Goal: Task Accomplishment & Management: Use online tool/utility

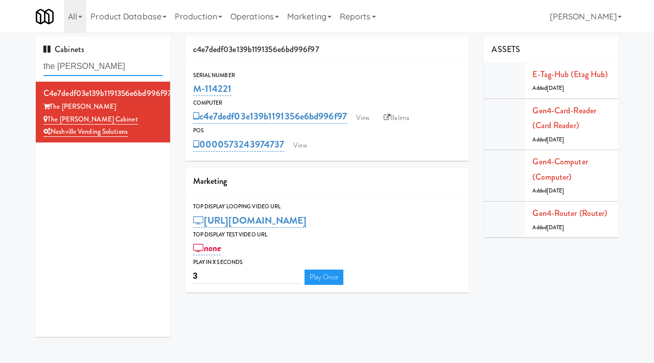
click at [101, 71] on input "the [PERSON_NAME]" at bounding box center [102, 66] width 119 height 19
type input "481 on [PERSON_NAME]"
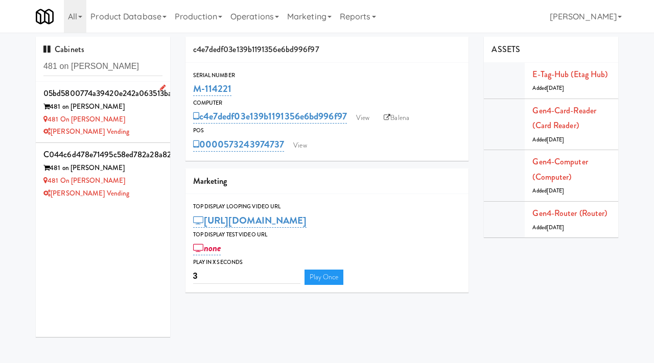
click at [153, 135] on div "[PERSON_NAME] Vending" at bounding box center [102, 132] width 119 height 13
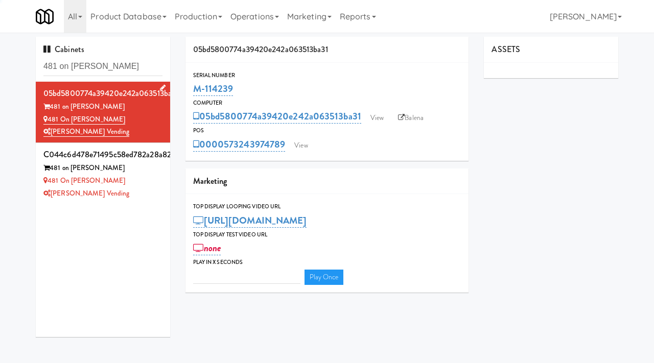
type input "3"
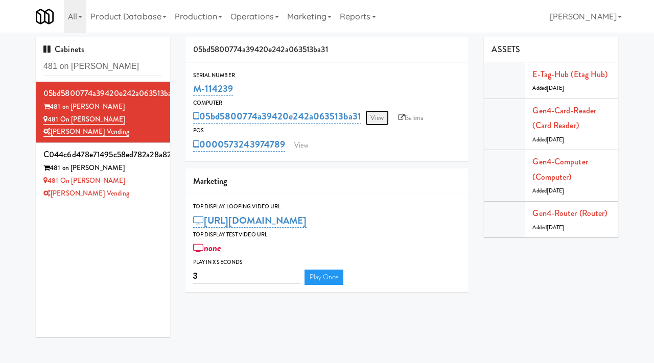
click at [376, 113] on link "View" at bounding box center [377, 117] width 24 height 15
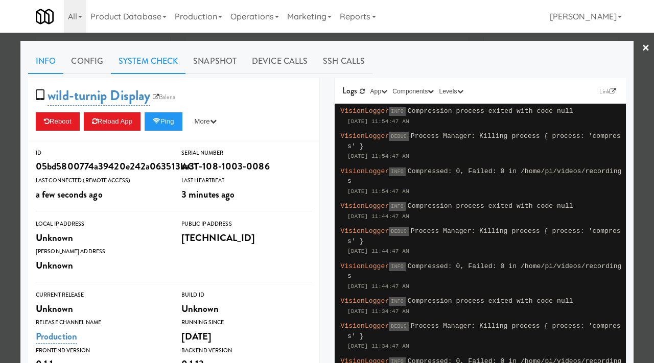
click at [150, 57] on link "System Check" at bounding box center [148, 62] width 75 height 26
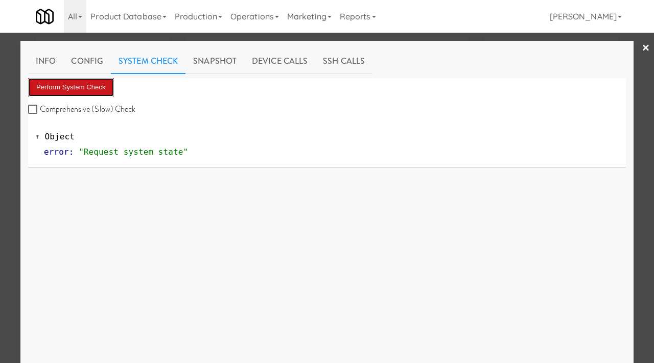
click at [82, 78] on button "Perform System Check" at bounding box center [71, 87] width 86 height 18
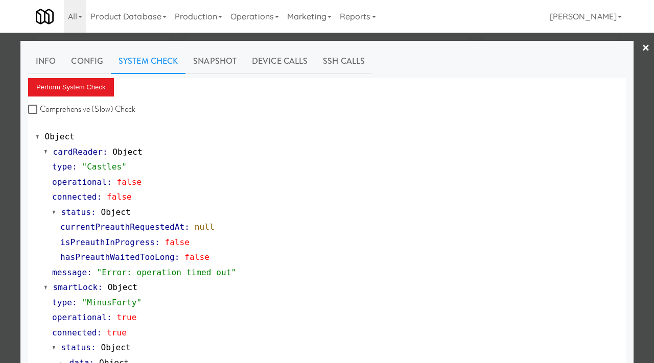
click at [0, 171] on div at bounding box center [327, 181] width 654 height 363
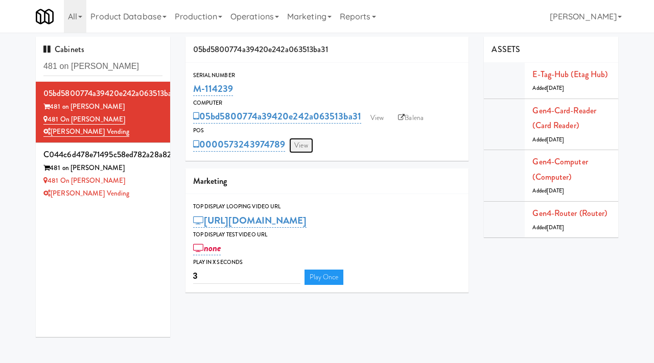
click at [299, 141] on link "View" at bounding box center [301, 145] width 24 height 15
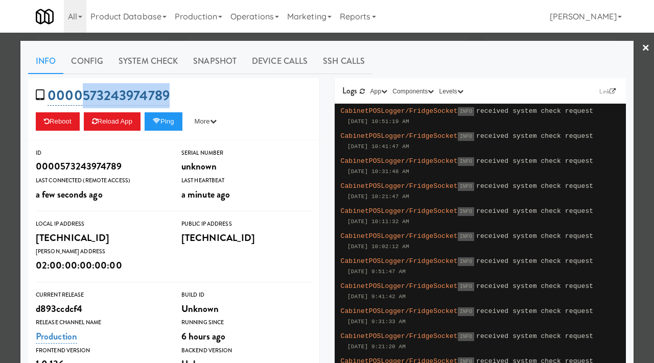
drag, startPoint x: 179, startPoint y: 98, endPoint x: 83, endPoint y: 98, distance: 96.0
click at [83, 98] on div "0000573243974789 Reboot Reload App Ping More Ping Server Restart Server Force R…" at bounding box center [173, 109] width 291 height 62
copy link "573243974789"
click at [0, 127] on div at bounding box center [327, 181] width 654 height 363
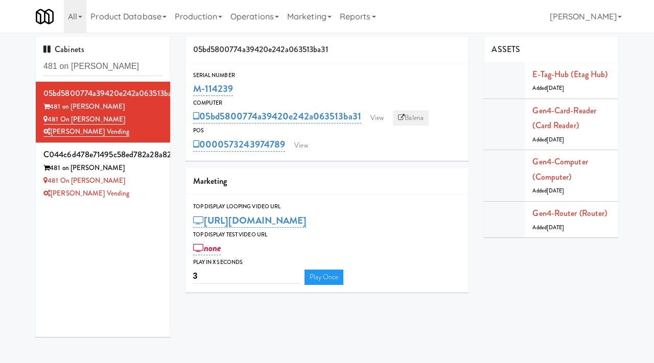
click at [412, 119] on link "Balena" at bounding box center [411, 117] width 36 height 15
drag, startPoint x: 242, startPoint y: 85, endPoint x: 196, endPoint y: 87, distance: 46.5
click at [196, 87] on div "M-114239" at bounding box center [327, 88] width 268 height 17
click at [376, 113] on link "View" at bounding box center [377, 117] width 24 height 15
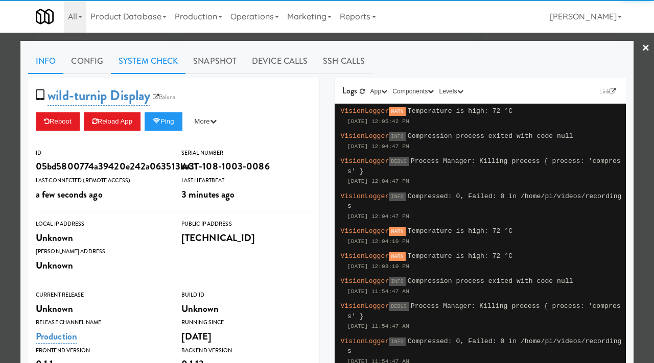
click at [147, 62] on link "System Check" at bounding box center [148, 62] width 75 height 26
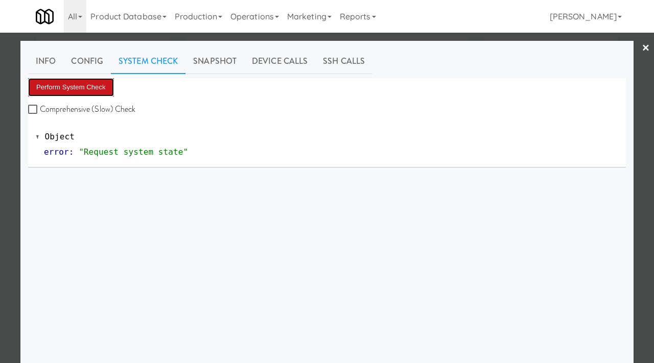
click at [80, 79] on button "Perform System Check" at bounding box center [71, 87] width 86 height 18
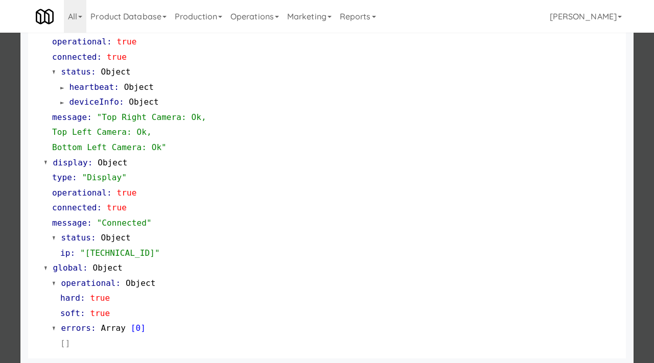
scroll to position [445, 0]
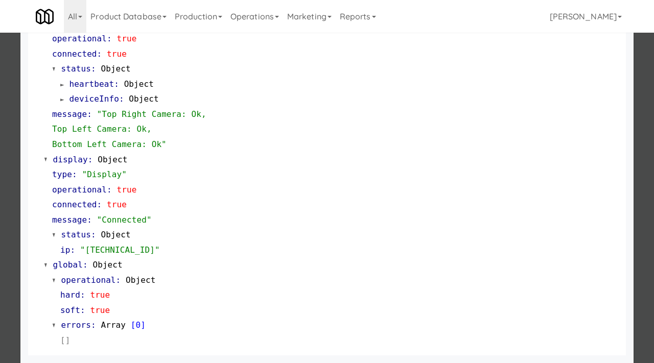
click at [0, 175] on div at bounding box center [327, 181] width 654 height 363
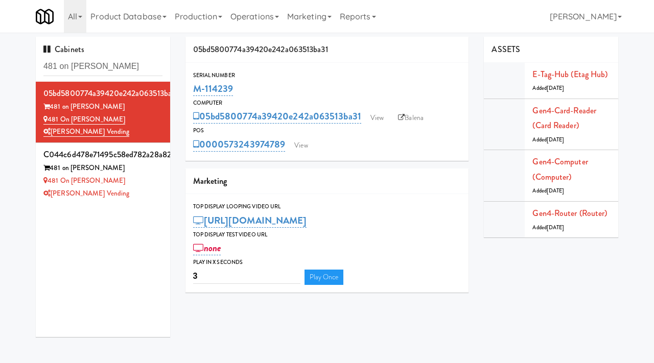
drag, startPoint x: 244, startPoint y: 86, endPoint x: 184, endPoint y: 85, distance: 59.8
click at [184, 85] on div "05bd5800774a39420e242a063513ba31 Serial Number M-114239 Computer 05bd5800774a39…" at bounding box center [327, 169] width 299 height 264
click at [298, 145] on link "View" at bounding box center [301, 145] width 24 height 15
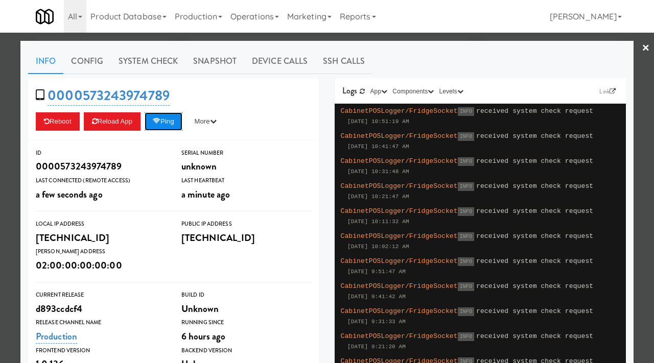
click at [160, 123] on icon at bounding box center [157, 121] width 8 height 7
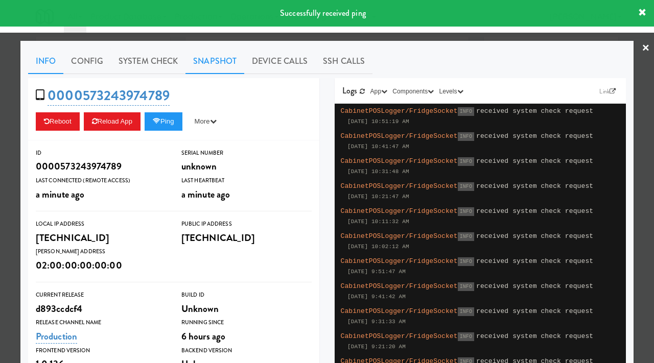
click at [220, 53] on link "Snapshot" at bounding box center [214, 62] width 59 height 26
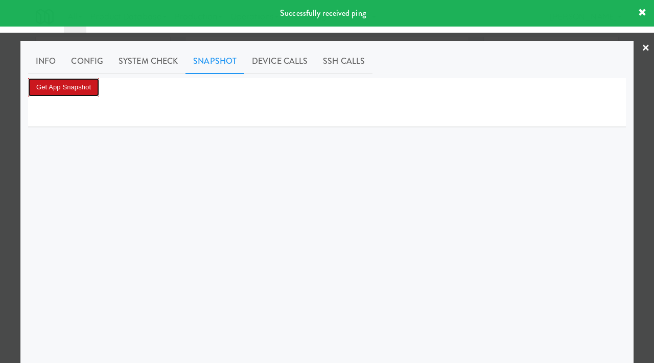
click at [83, 85] on button "Get App Snapshot" at bounding box center [63, 87] width 71 height 18
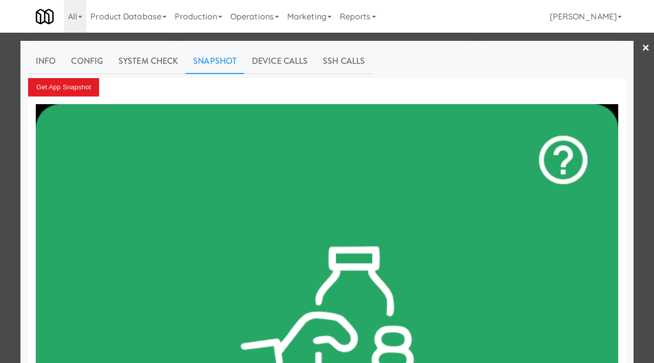
click at [0, 158] on div at bounding box center [327, 181] width 654 height 363
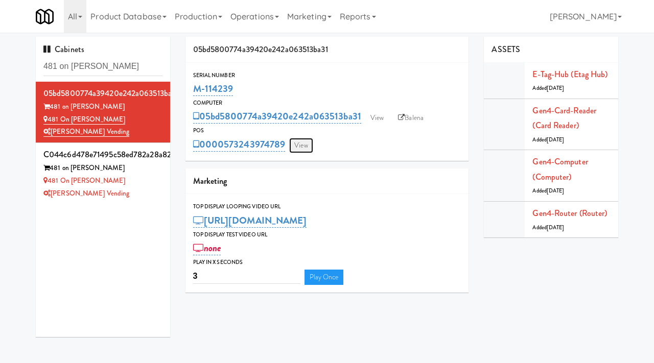
click at [299, 149] on link "View" at bounding box center [301, 145] width 24 height 15
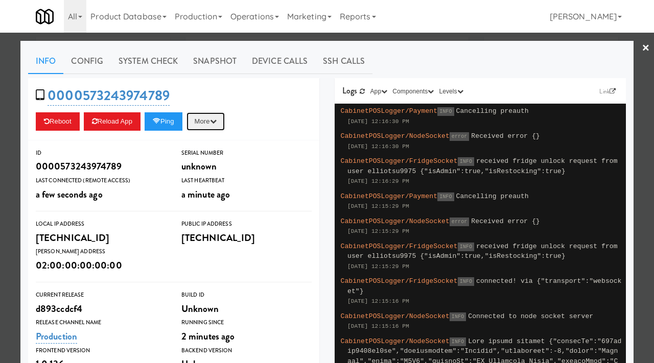
click at [212, 118] on button "More" at bounding box center [205, 121] width 38 height 18
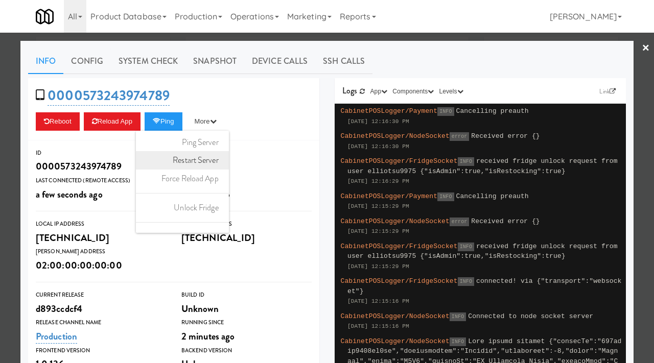
click at [203, 161] on link "Restart Server" at bounding box center [182, 160] width 93 height 18
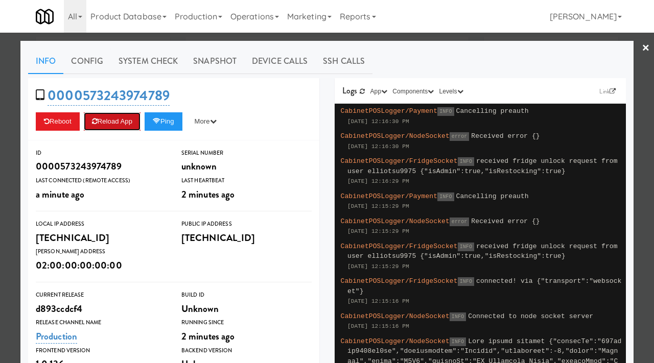
click at [104, 125] on button "Reload App" at bounding box center [112, 121] width 57 height 18
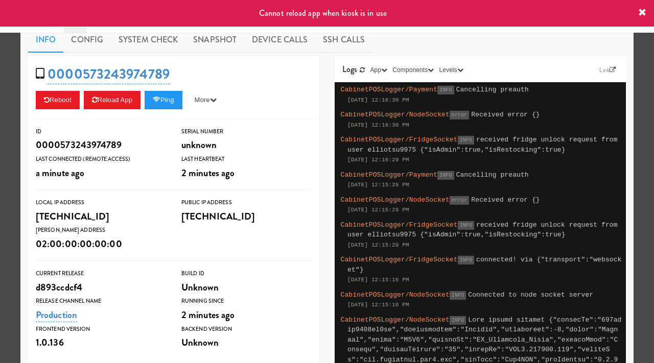
scroll to position [22, 0]
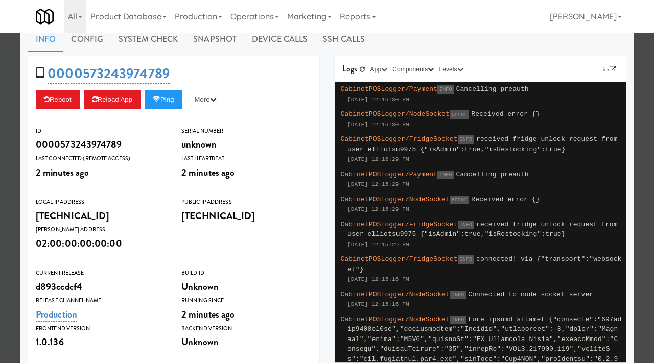
click at [0, 132] on div at bounding box center [327, 181] width 654 height 363
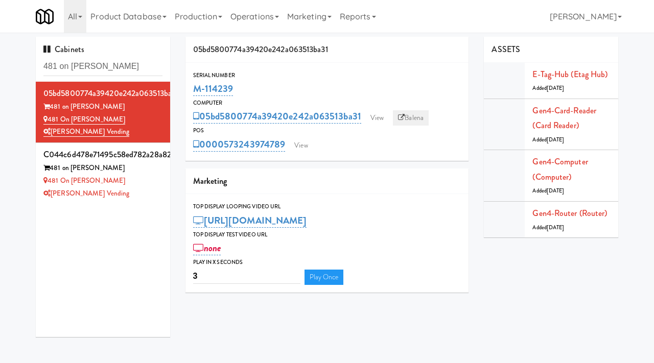
click at [409, 114] on link "Balena" at bounding box center [411, 117] width 36 height 15
click at [300, 142] on link "View" at bounding box center [301, 145] width 24 height 15
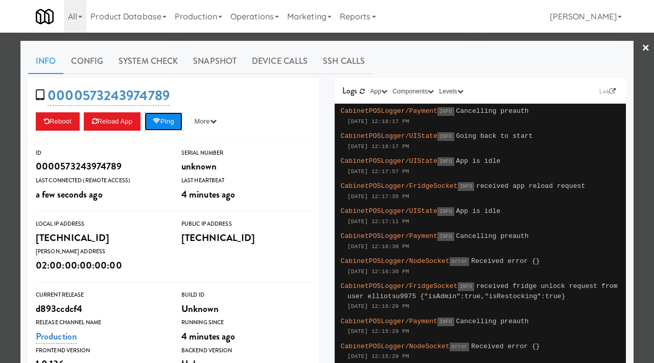
click at [176, 120] on button "Ping" at bounding box center [164, 121] width 38 height 18
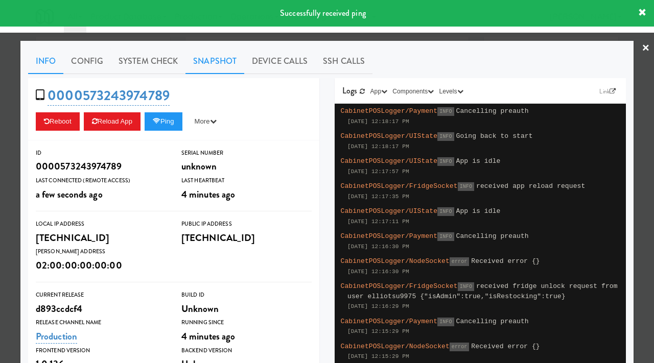
click at [216, 53] on link "Snapshot" at bounding box center [214, 62] width 59 height 26
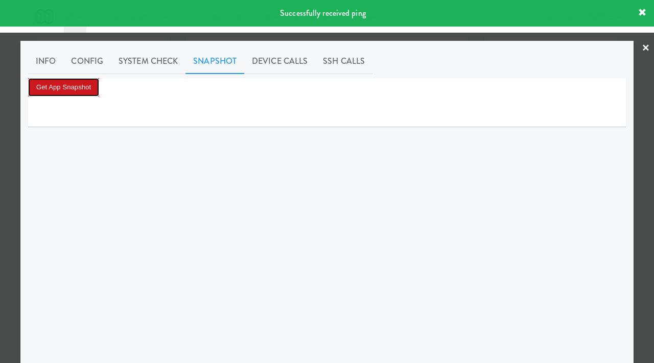
click at [71, 88] on button "Get App Snapshot" at bounding box center [63, 87] width 71 height 18
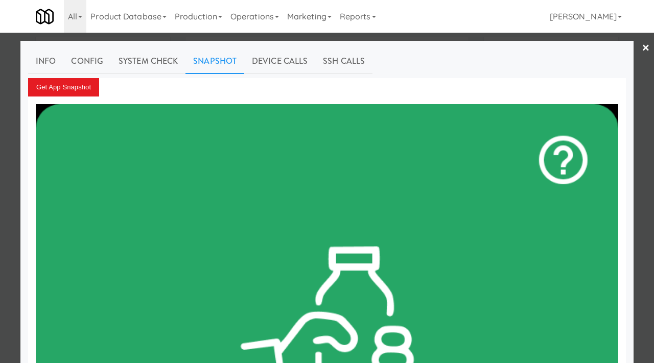
click at [0, 140] on div at bounding box center [327, 181] width 654 height 363
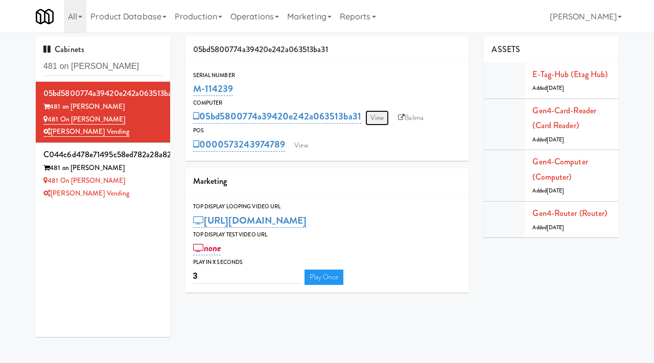
click at [383, 120] on link "View" at bounding box center [377, 117] width 24 height 15
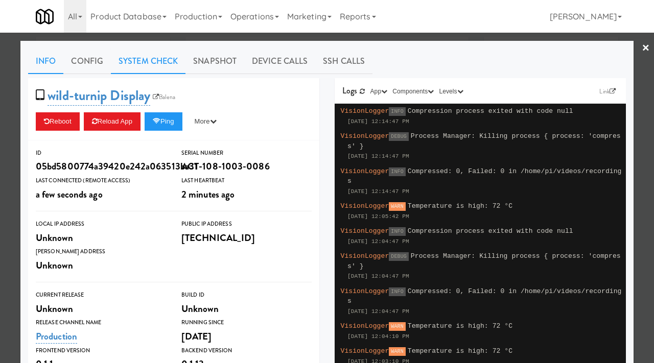
click at [162, 70] on link "System Check" at bounding box center [148, 62] width 75 height 26
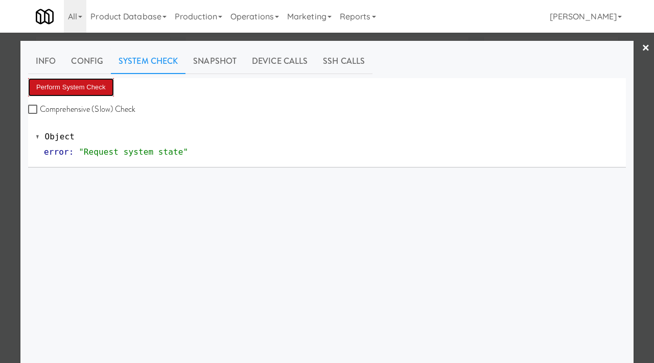
click at [91, 82] on button "Perform System Check" at bounding box center [71, 87] width 86 height 18
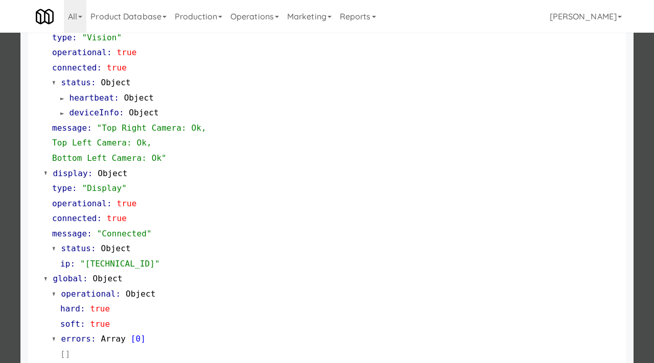
scroll to position [445, 0]
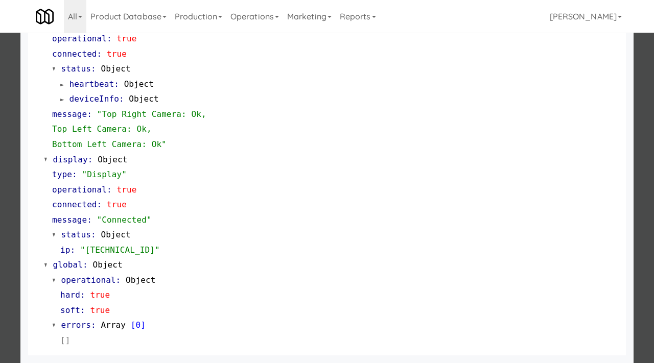
click at [0, 246] on div at bounding box center [327, 181] width 654 height 363
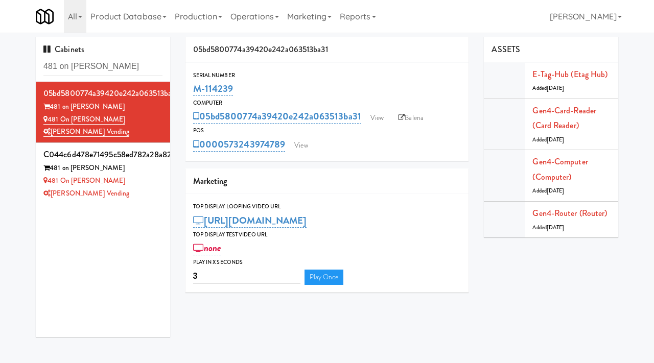
drag, startPoint x: 239, startPoint y: 92, endPoint x: 191, endPoint y: 90, distance: 48.6
click at [191, 90] on div "Serial Number M-114239" at bounding box center [327, 85] width 284 height 28
copy link "M-114239"
click at [377, 118] on link "View" at bounding box center [377, 117] width 24 height 15
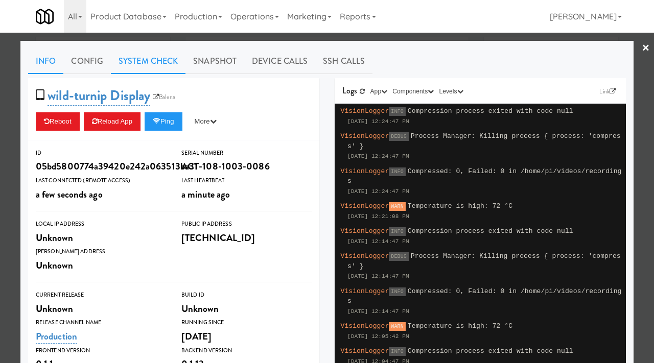
click at [163, 70] on link "System Check" at bounding box center [148, 62] width 75 height 26
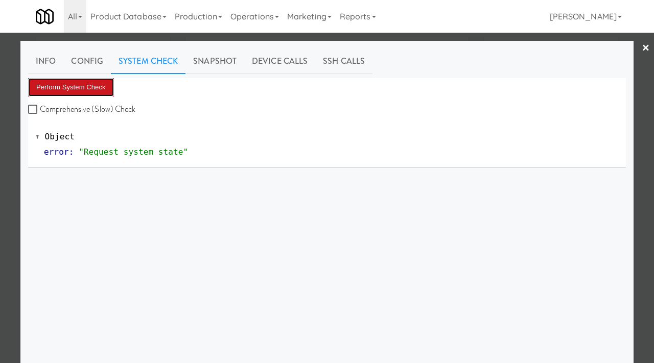
click at [97, 93] on button "Perform System Check" at bounding box center [71, 87] width 86 height 18
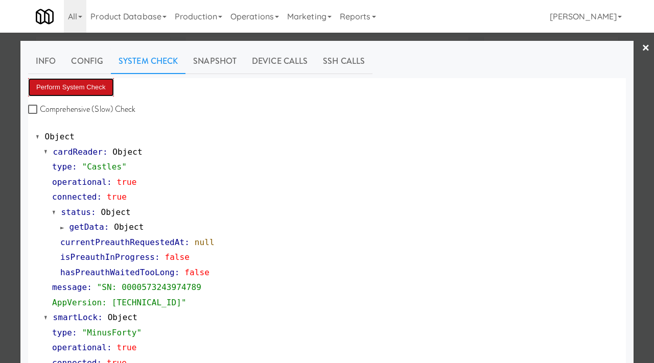
click at [74, 91] on button "Perform System Check" at bounding box center [71, 87] width 86 height 18
click at [0, 118] on div at bounding box center [327, 181] width 654 height 363
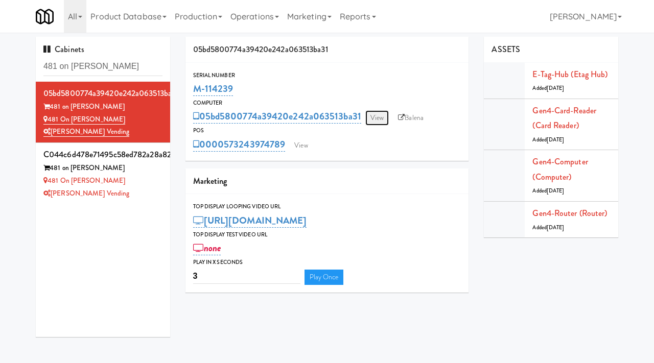
click at [377, 115] on link "View" at bounding box center [377, 117] width 24 height 15
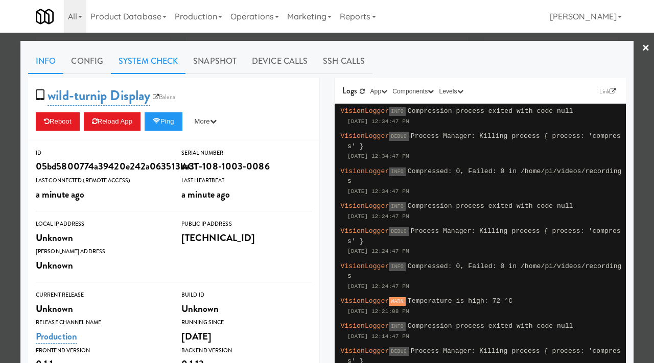
click at [135, 59] on link "System Check" at bounding box center [148, 62] width 75 height 26
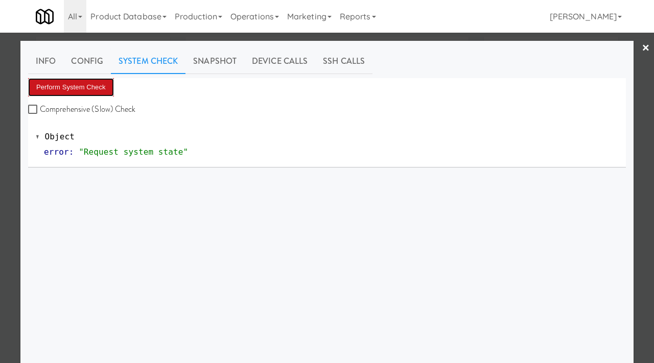
click at [84, 87] on button "Perform System Check" at bounding box center [71, 87] width 86 height 18
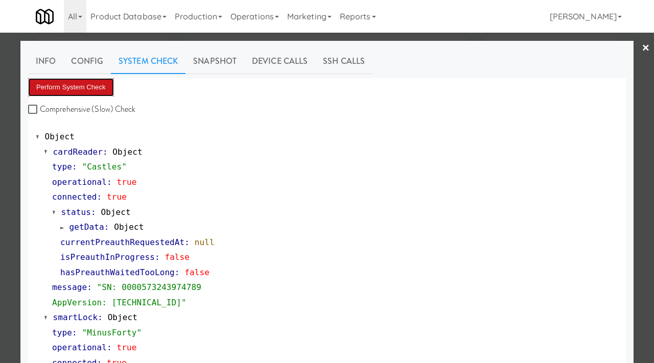
click at [86, 85] on button "Perform System Check" at bounding box center [71, 87] width 86 height 18
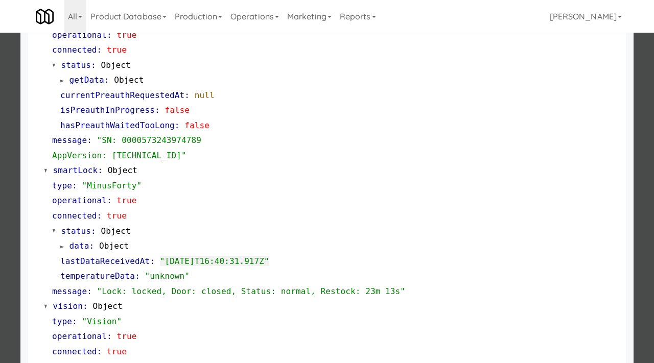
scroll to position [149, 0]
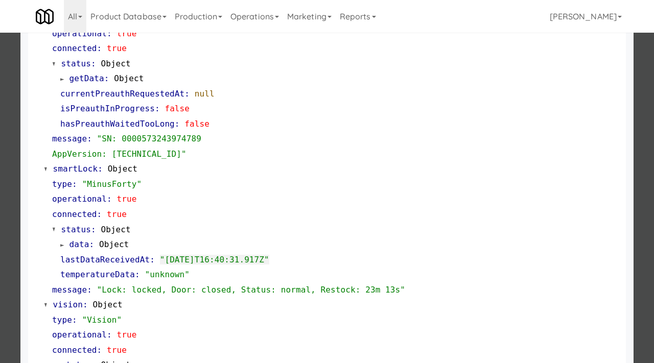
click at [27, 139] on div "Info Config System Check Snapshot Device Calls SSH Calls Perform System Check C…" at bounding box center [326, 275] width 613 height 767
click at [2, 143] on div at bounding box center [327, 181] width 654 height 363
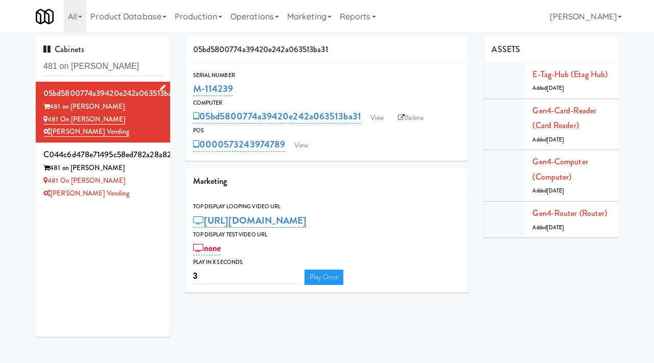
drag, startPoint x: 128, startPoint y: 119, endPoint x: 50, endPoint y: 122, distance: 77.7
click at [50, 122] on div "481 on [PERSON_NAME]" at bounding box center [102, 119] width 119 height 13
copy link "481 on [PERSON_NAME]"
click at [375, 114] on link "View" at bounding box center [377, 117] width 24 height 15
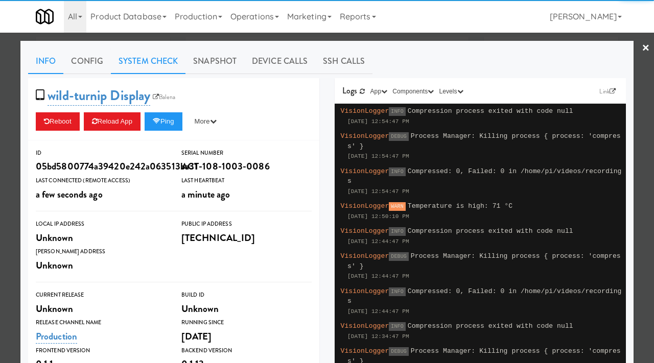
click at [147, 61] on link "System Check" at bounding box center [148, 62] width 75 height 26
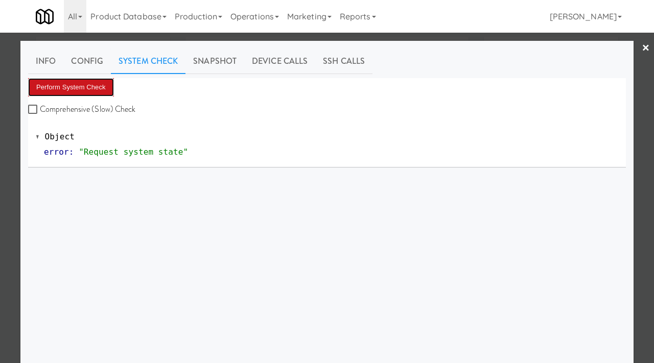
click at [66, 84] on button "Perform System Check" at bounding box center [71, 87] width 86 height 18
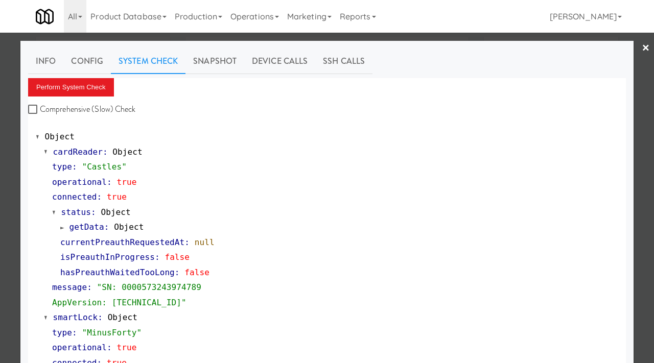
click at [12, 140] on div at bounding box center [327, 181] width 654 height 363
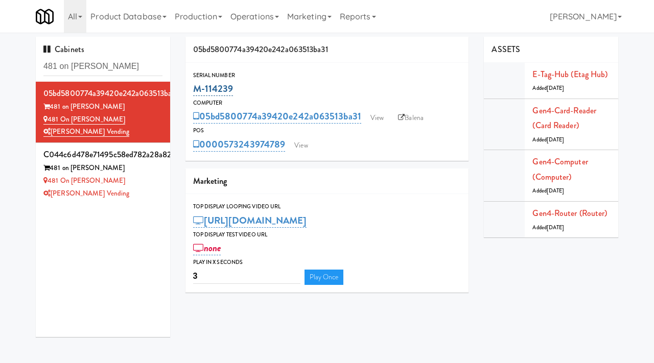
drag, startPoint x: 237, startPoint y: 87, endPoint x: 196, endPoint y: 87, distance: 40.9
click at [196, 87] on div "M-114239" at bounding box center [327, 88] width 268 height 17
copy link "M-114239"
click at [373, 115] on link "View" at bounding box center [377, 117] width 24 height 15
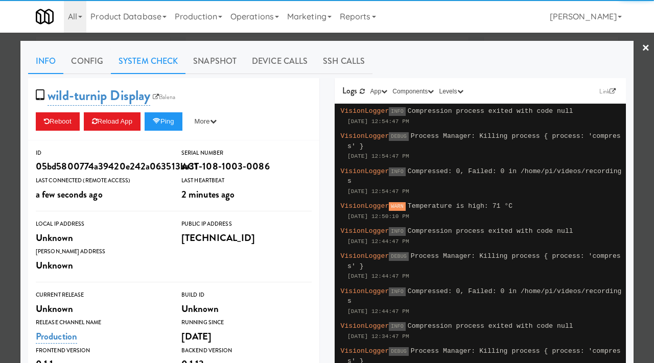
click at [142, 65] on link "System Check" at bounding box center [148, 62] width 75 height 26
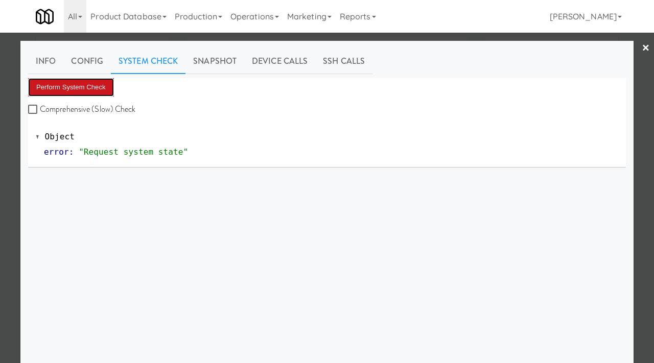
click at [74, 90] on button "Perform System Check" at bounding box center [71, 87] width 86 height 18
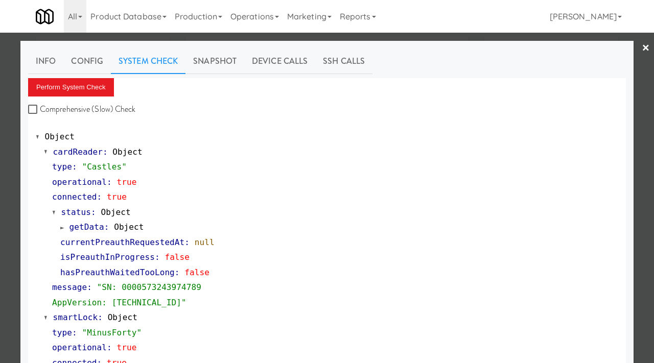
click at [0, 108] on div at bounding box center [327, 181] width 654 height 363
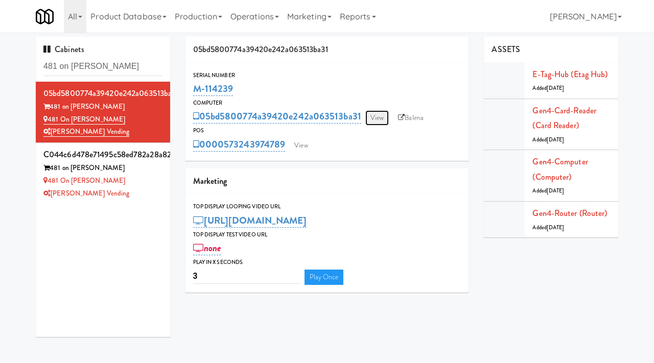
click at [379, 119] on link "View" at bounding box center [377, 117] width 24 height 15
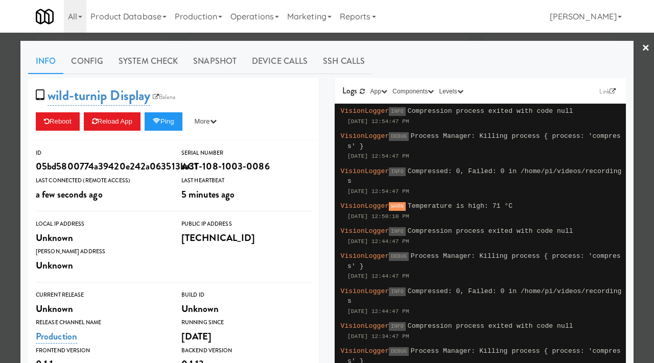
click at [452, 38] on div at bounding box center [327, 181] width 654 height 363
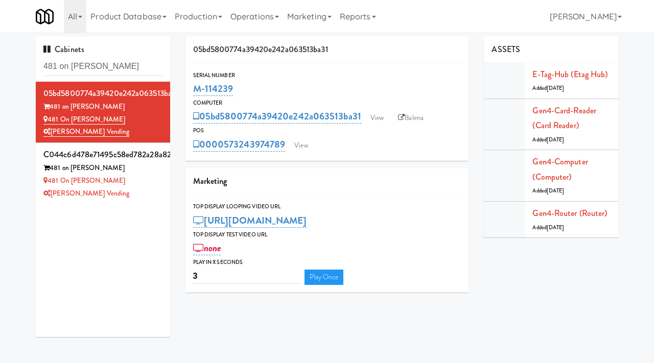
click at [418, 126] on div "POS" at bounding box center [327, 131] width 268 height 10
click at [412, 117] on link "Balena" at bounding box center [411, 117] width 36 height 15
click at [303, 142] on link "View" at bounding box center [301, 145] width 24 height 15
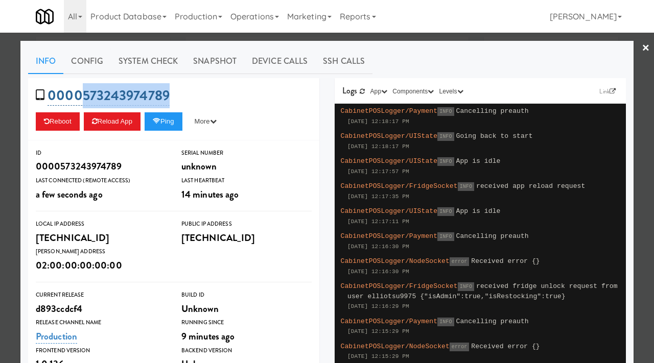
drag, startPoint x: 206, startPoint y: 95, endPoint x: 81, endPoint y: 102, distance: 125.3
click at [81, 102] on div "0000573243974789 Reboot Reload App Ping More Ping Server Restart Server Force R…" at bounding box center [173, 109] width 291 height 62
copy link "573243974789"
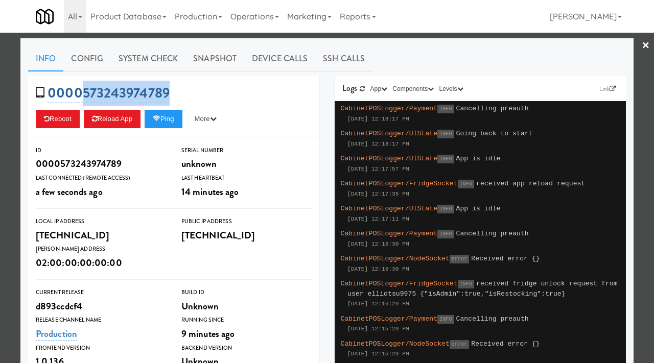
scroll to position [12, 0]
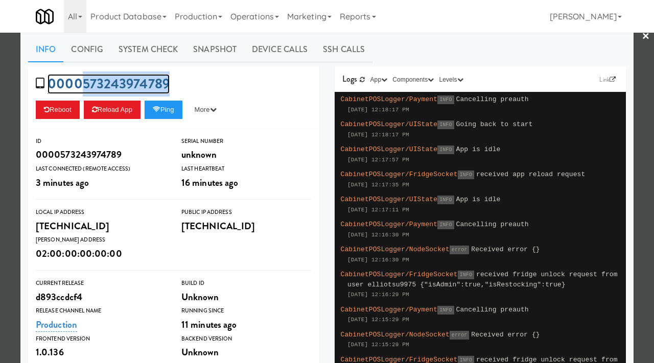
copy link "573243974789"
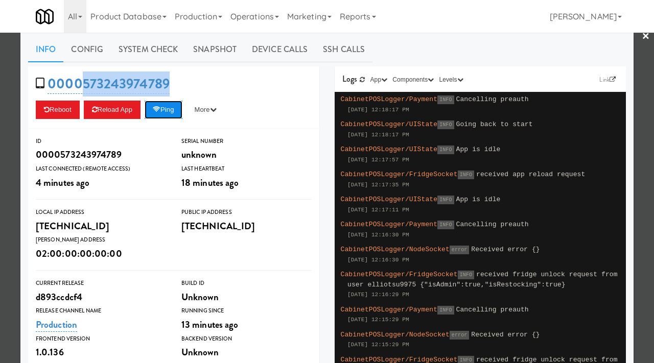
click at [171, 115] on button "Ping" at bounding box center [164, 110] width 38 height 18
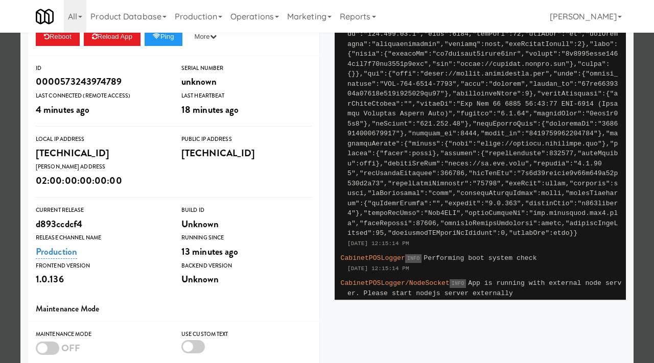
scroll to position [0, 0]
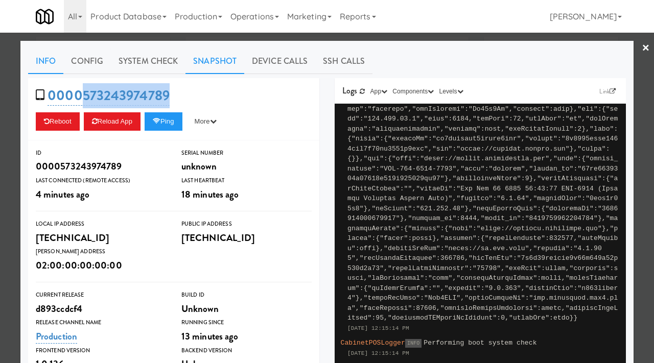
click at [208, 59] on link "Snapshot" at bounding box center [214, 62] width 59 height 26
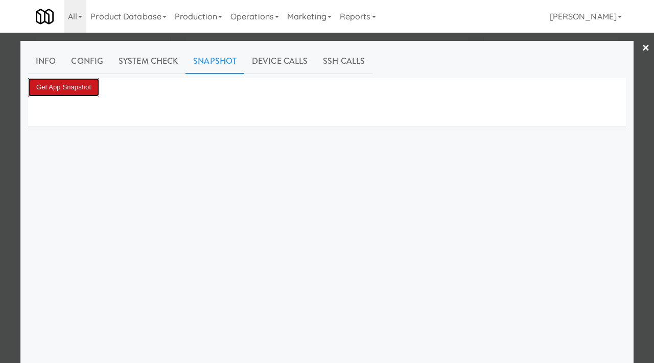
click at [88, 88] on button "Get App Snapshot" at bounding box center [63, 87] width 71 height 18
click at [95, 82] on button "Get App Snapshot" at bounding box center [63, 87] width 71 height 18
click at [124, 60] on link "System Check" at bounding box center [148, 62] width 75 height 26
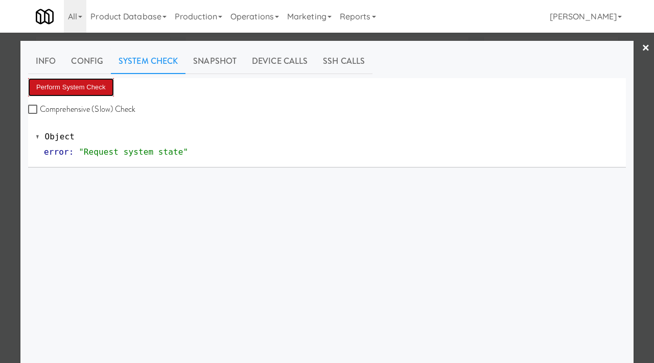
click at [75, 88] on button "Perform System Check" at bounding box center [71, 87] width 86 height 18
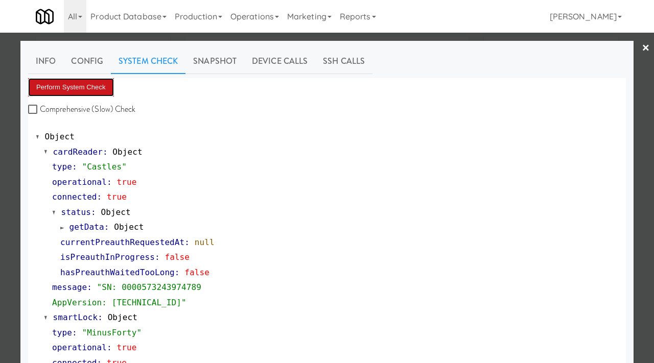
click at [99, 85] on button "Perform System Check" at bounding box center [71, 87] width 86 height 18
click at [71, 83] on button "Perform System Check" at bounding box center [71, 87] width 86 height 18
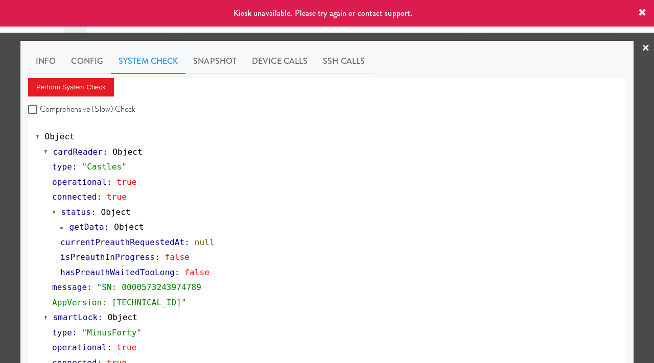
click at [15, 159] on div at bounding box center [327, 181] width 654 height 363
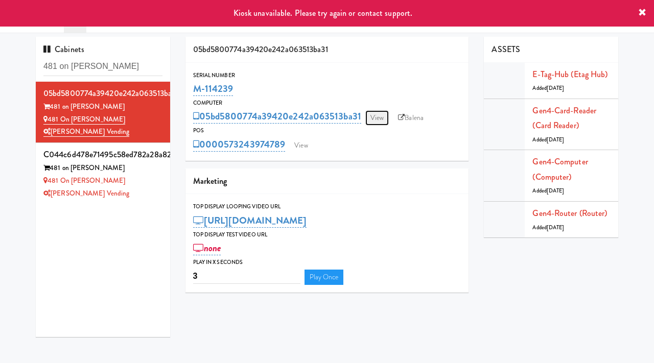
click at [371, 115] on link "View" at bounding box center [377, 117] width 24 height 15
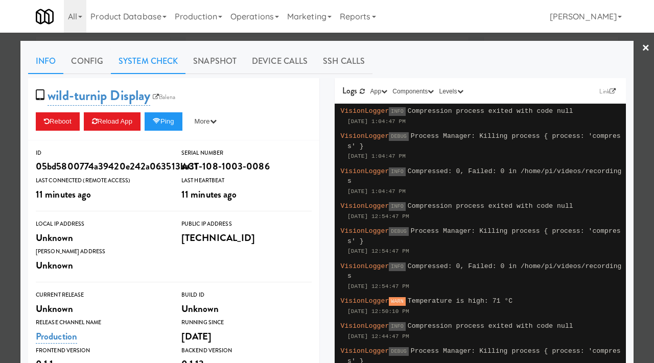
click at [175, 68] on link "System Check" at bounding box center [148, 62] width 75 height 26
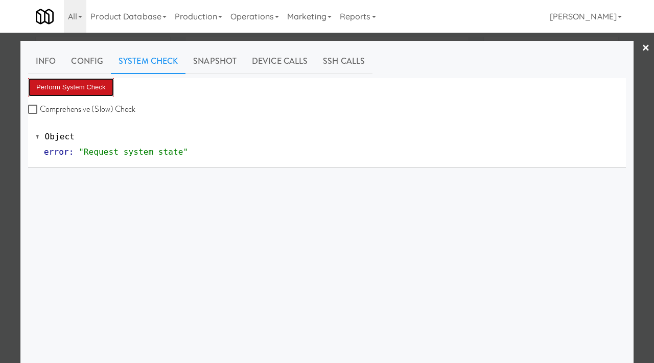
click at [111, 91] on button "Perform System Check" at bounding box center [71, 87] width 86 height 18
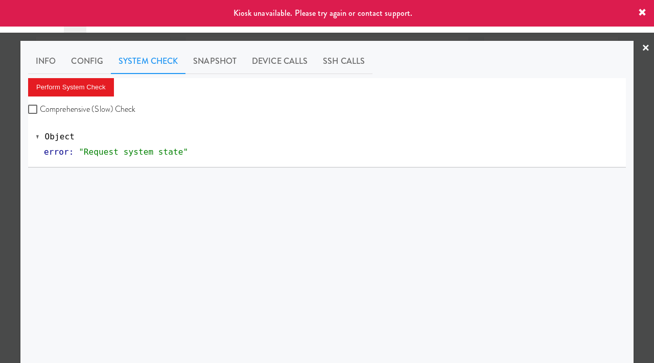
click at [0, 128] on div at bounding box center [327, 181] width 654 height 363
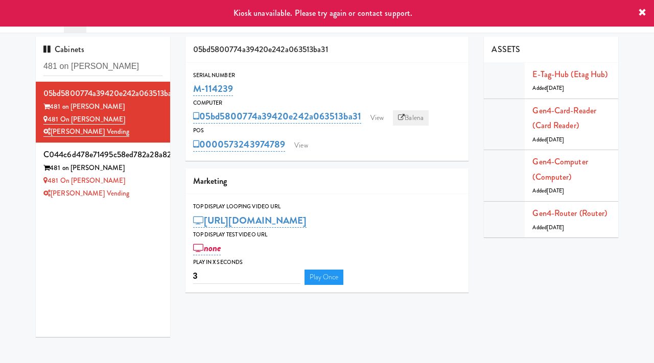
click at [403, 115] on icon at bounding box center [401, 117] width 7 height 7
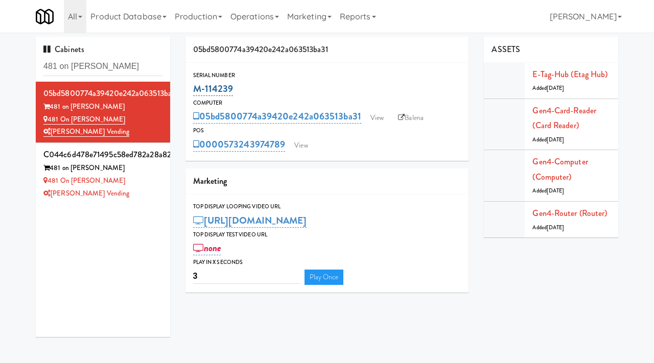
drag, startPoint x: 241, startPoint y: 88, endPoint x: 193, endPoint y: 91, distance: 48.6
click at [193, 91] on div "M-114239" at bounding box center [327, 88] width 268 height 17
copy link "M-114239"
click at [384, 125] on link "View" at bounding box center [377, 117] width 24 height 15
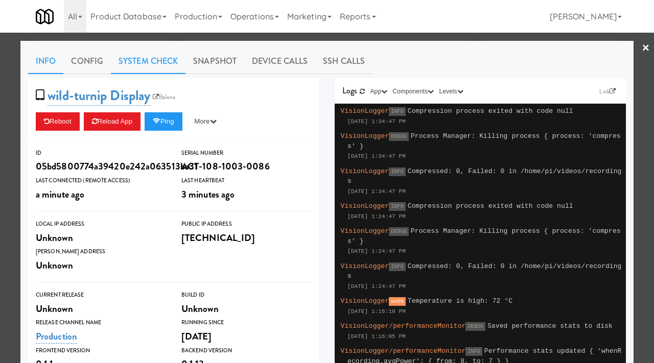
click at [166, 63] on link "System Check" at bounding box center [148, 62] width 75 height 26
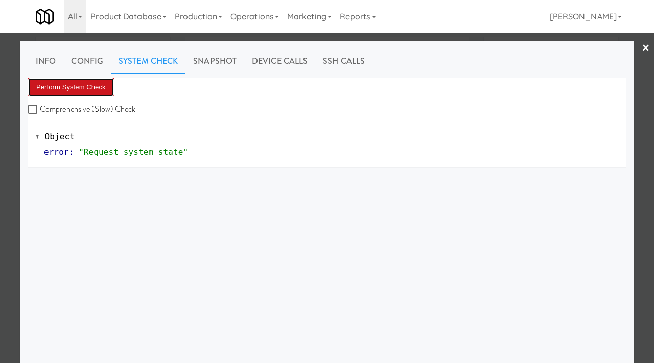
click at [98, 88] on button "Perform System Check" at bounding box center [71, 87] width 86 height 18
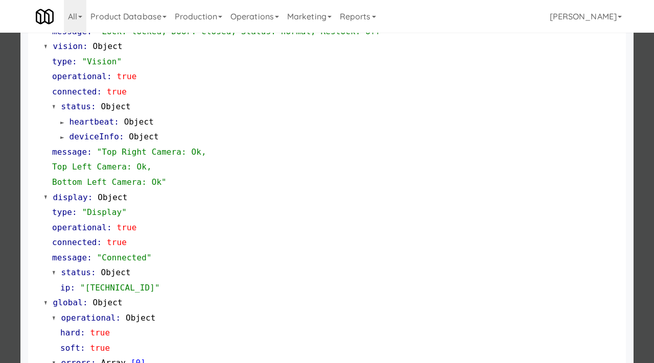
scroll to position [336, 0]
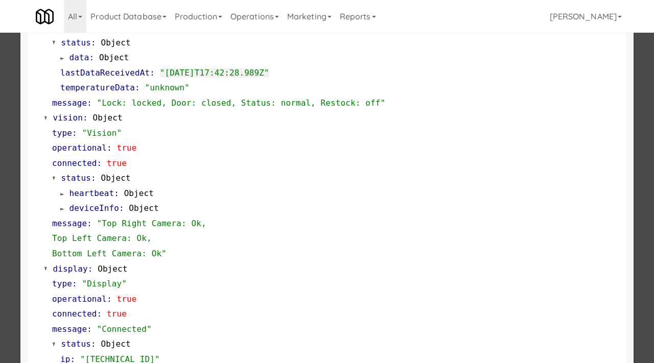
click at [15, 69] on div at bounding box center [327, 181] width 654 height 363
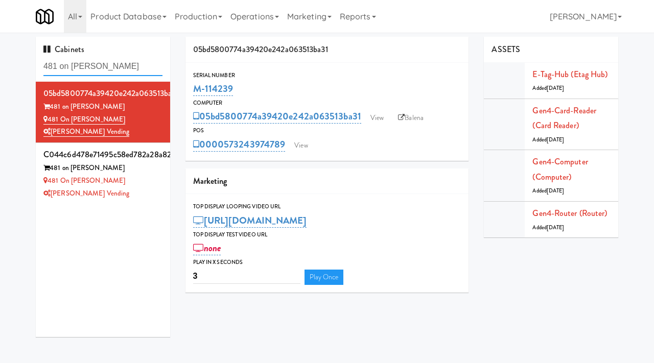
drag, startPoint x: 127, startPoint y: 61, endPoint x: 4, endPoint y: 57, distance: 122.7
click at [4, 57] on div "Cabinets 481 on [PERSON_NAME] 05bd5800774a39420e242a063513ba31 481 on [PERSON_N…" at bounding box center [327, 191] width 654 height 308
type input "dumbo"
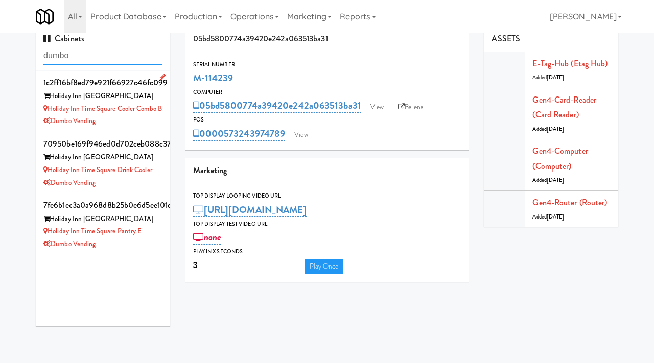
scroll to position [12, 0]
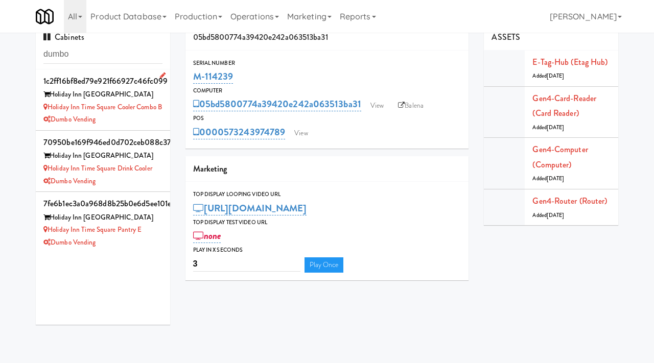
click at [127, 126] on div "Dumbo Vending" at bounding box center [102, 119] width 119 height 13
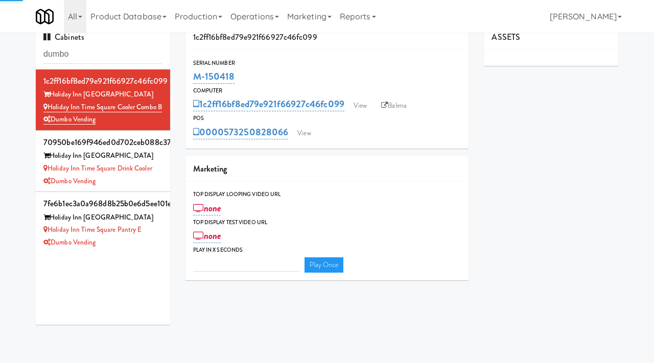
type input "3"
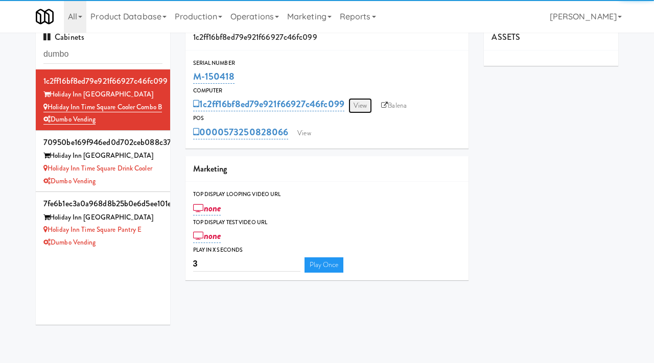
click at [366, 106] on link "View" at bounding box center [360, 105] width 24 height 15
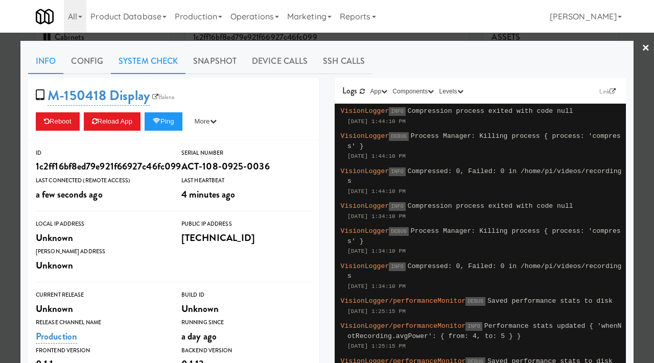
click at [139, 61] on link "System Check" at bounding box center [148, 62] width 75 height 26
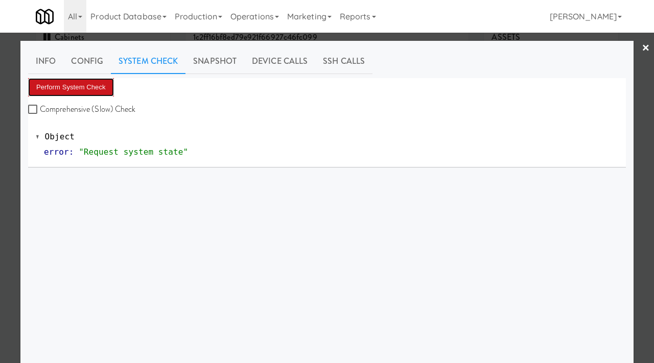
click at [72, 95] on button "Perform System Check" at bounding box center [71, 87] width 86 height 18
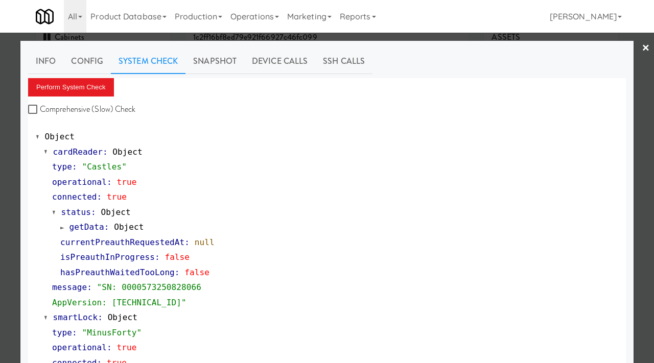
click at [0, 210] on div at bounding box center [327, 181] width 654 height 363
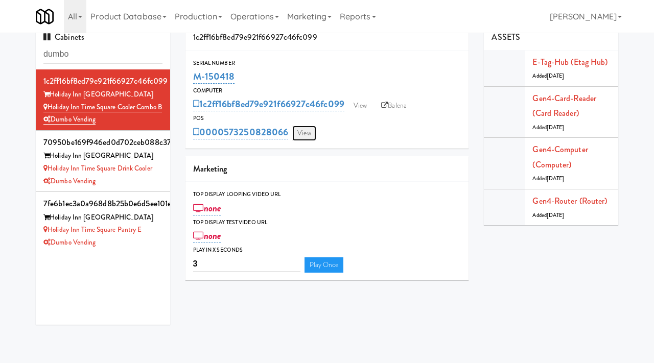
click at [305, 136] on link "View" at bounding box center [304, 133] width 24 height 15
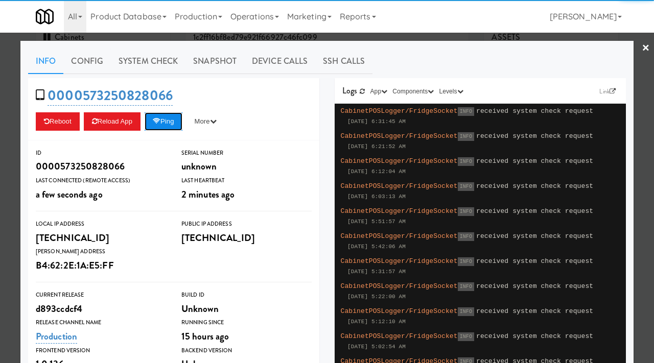
click at [172, 117] on button "Ping" at bounding box center [164, 121] width 38 height 18
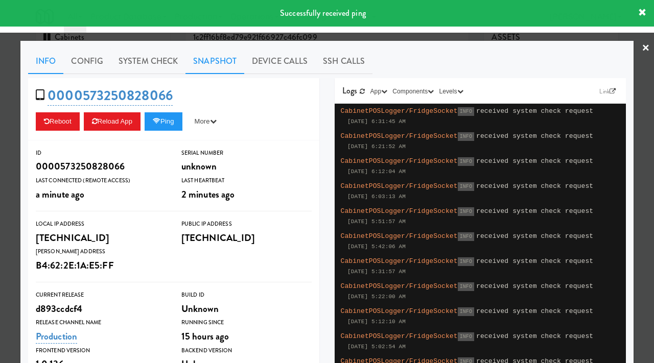
click at [210, 63] on link "Snapshot" at bounding box center [214, 62] width 59 height 26
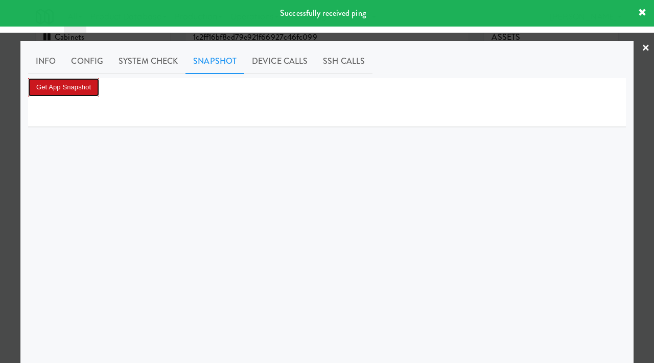
click at [83, 81] on button "Get App Snapshot" at bounding box center [63, 87] width 71 height 18
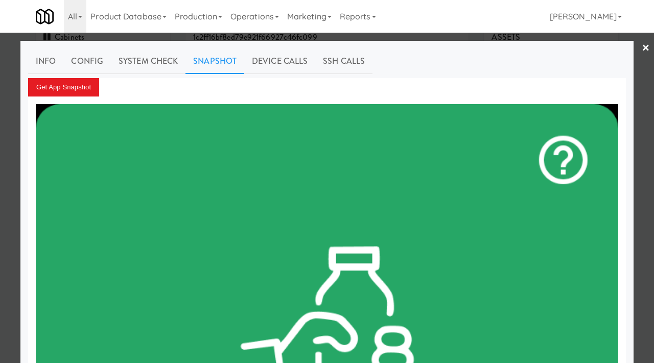
click at [0, 151] on div at bounding box center [327, 181] width 654 height 363
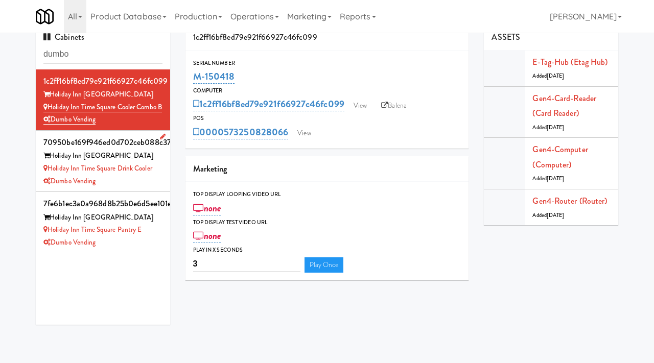
click at [145, 192] on li "70950be169f946ed0d702ceb088c37b2 Holiday Inn Time Square Holiday Inn Time Squar…" at bounding box center [103, 161] width 134 height 61
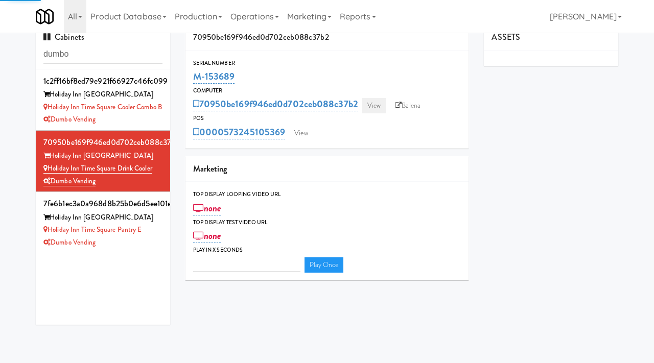
type input "3"
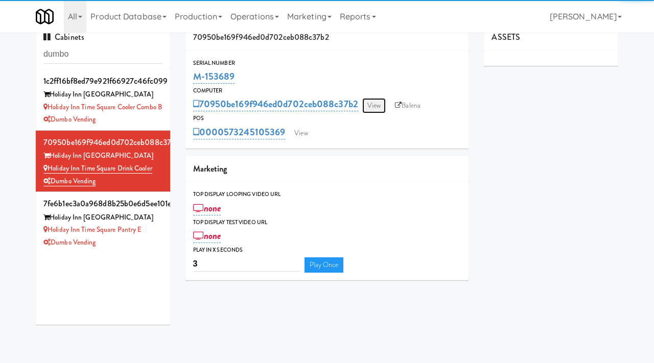
click at [374, 106] on link "View" at bounding box center [374, 105] width 24 height 15
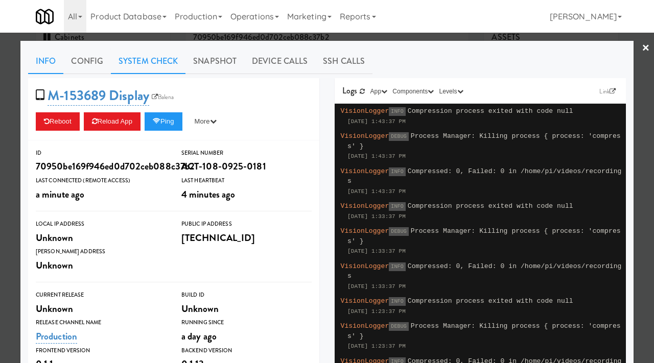
click at [169, 66] on link "System Check" at bounding box center [148, 62] width 75 height 26
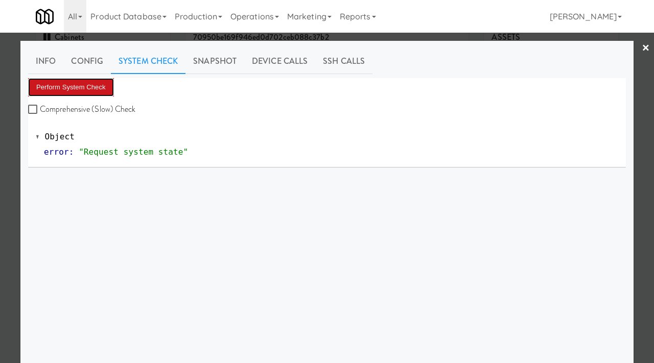
click at [84, 83] on button "Perform System Check" at bounding box center [71, 87] width 86 height 18
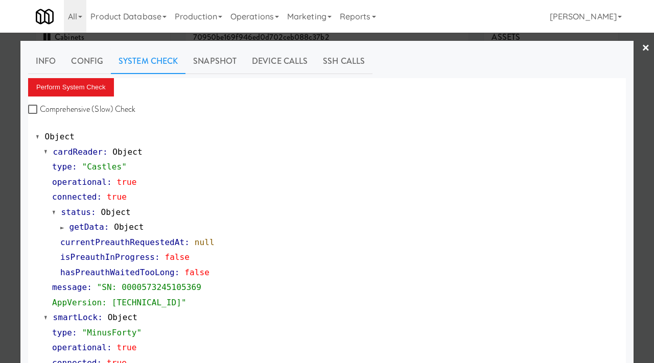
click at [4, 202] on div at bounding box center [327, 181] width 654 height 363
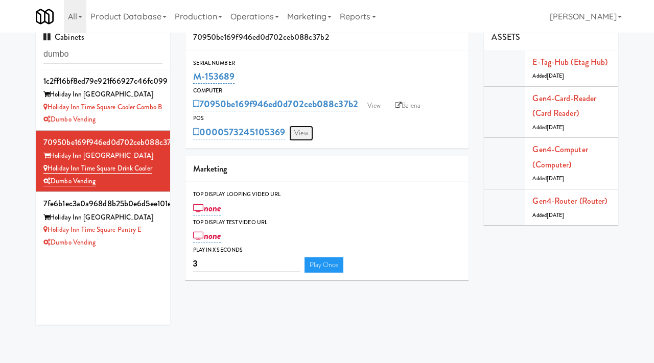
click at [304, 132] on link "View" at bounding box center [301, 133] width 24 height 15
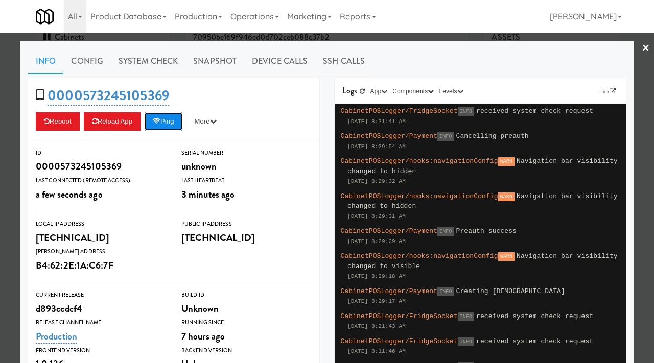
click at [177, 112] on button "Ping" at bounding box center [164, 121] width 38 height 18
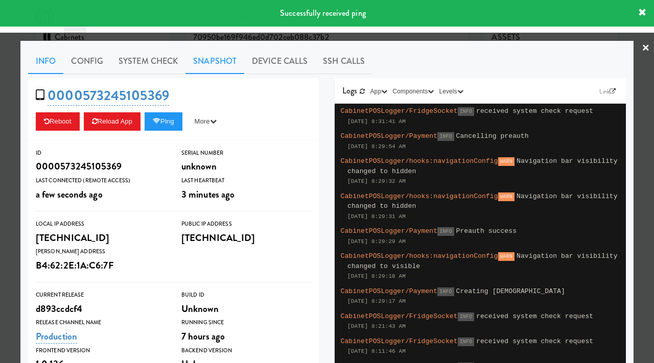
click at [218, 63] on link "Snapshot" at bounding box center [214, 62] width 59 height 26
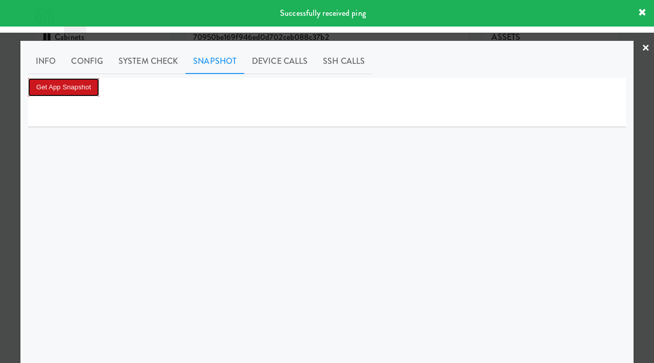
click at [84, 90] on button "Get App Snapshot" at bounding box center [63, 87] width 71 height 18
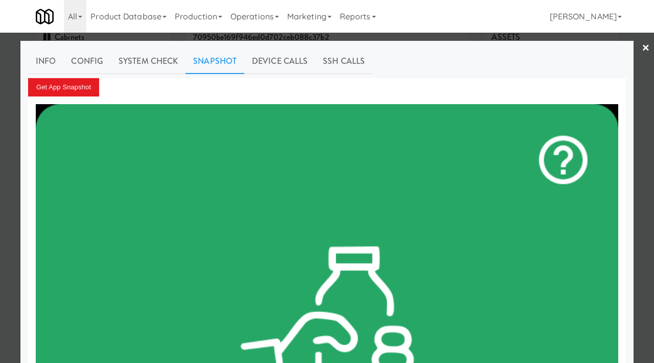
click at [0, 140] on div at bounding box center [327, 181] width 654 height 363
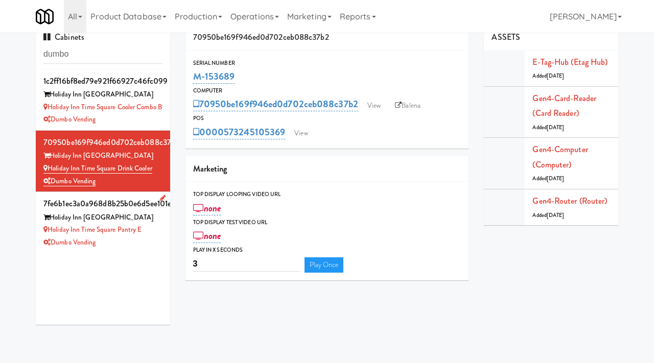
click at [136, 249] on div "Dumbo Vending" at bounding box center [102, 243] width 119 height 13
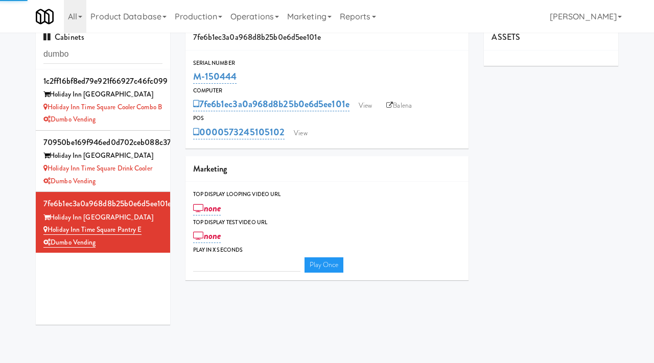
type input "3"
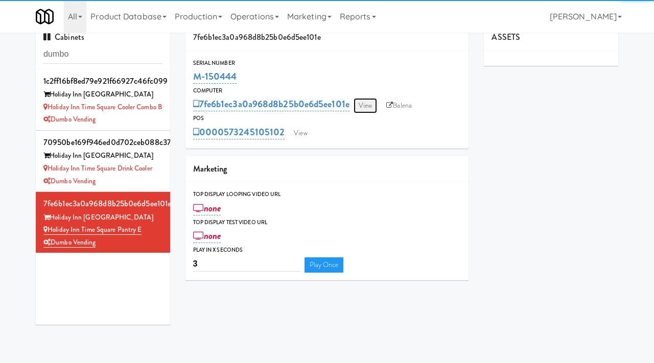
click at [370, 104] on link "View" at bounding box center [366, 105] width 24 height 15
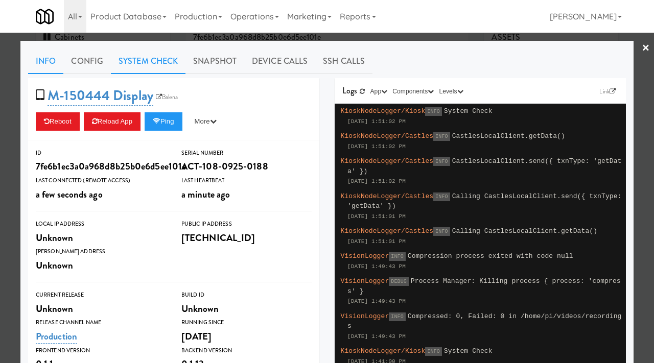
click at [165, 55] on link "System Check" at bounding box center [148, 62] width 75 height 26
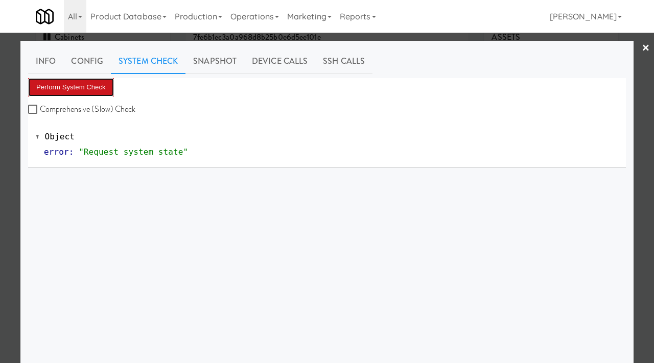
click at [97, 81] on button "Perform System Check" at bounding box center [71, 87] width 86 height 18
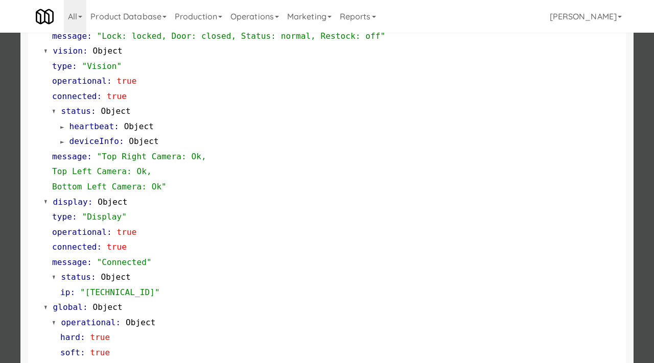
scroll to position [445, 0]
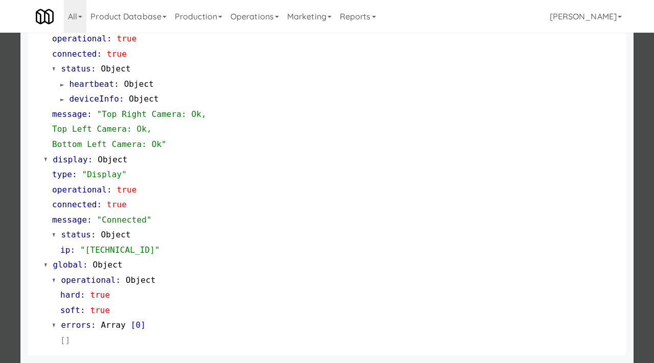
click at [0, 197] on div at bounding box center [327, 181] width 654 height 363
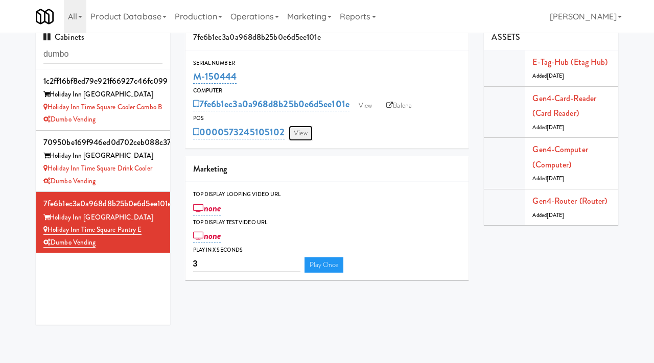
click at [307, 133] on link "View" at bounding box center [301, 133] width 24 height 15
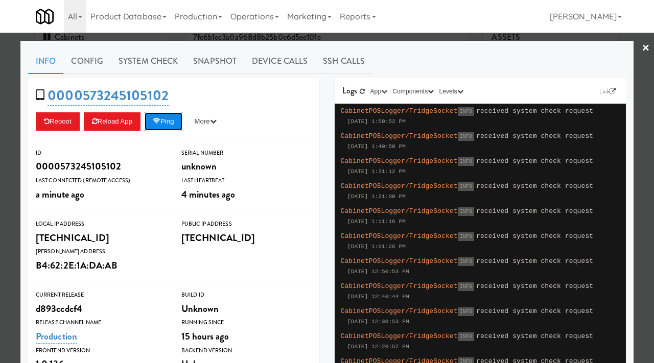
click at [177, 116] on button "Ping" at bounding box center [164, 121] width 38 height 18
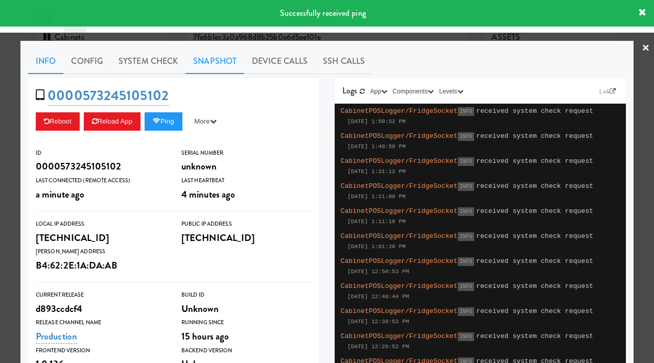
click at [197, 64] on link "Snapshot" at bounding box center [214, 62] width 59 height 26
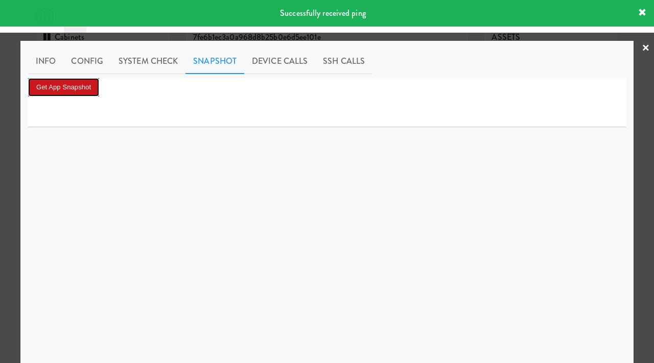
click at [85, 84] on button "Get App Snapshot" at bounding box center [63, 87] width 71 height 18
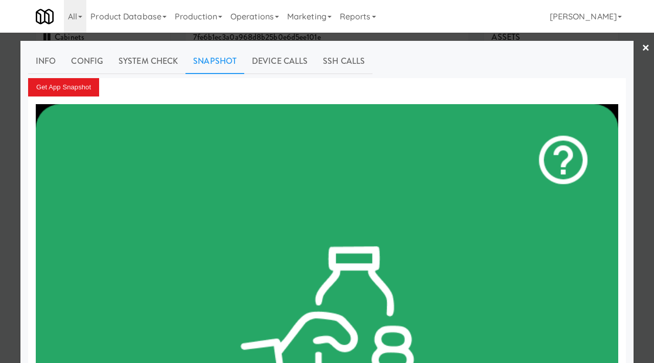
click at [0, 174] on div at bounding box center [327, 181] width 654 height 363
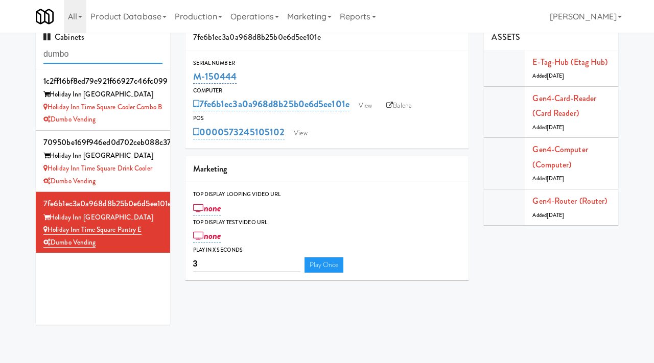
drag, startPoint x: 98, startPoint y: 56, endPoint x: 0, endPoint y: 44, distance: 98.8
click at [0, 44] on div "Cabinets dumbo 1c2ff16bf8ed79e921f66927c46fc099 Holiday Inn Time Square Holiday…" at bounding box center [327, 179] width 654 height 308
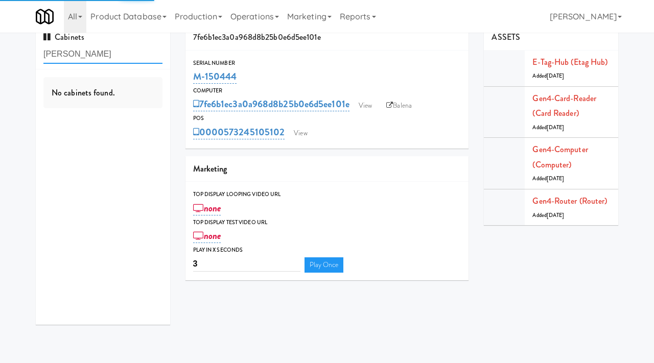
type input "[PERSON_NAME]"
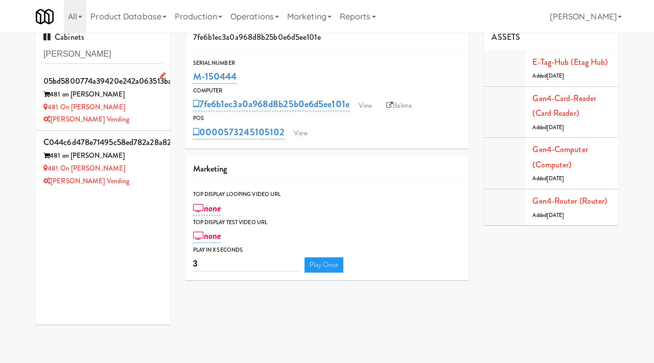
click at [138, 110] on div "481 on [PERSON_NAME]" at bounding box center [102, 107] width 119 height 13
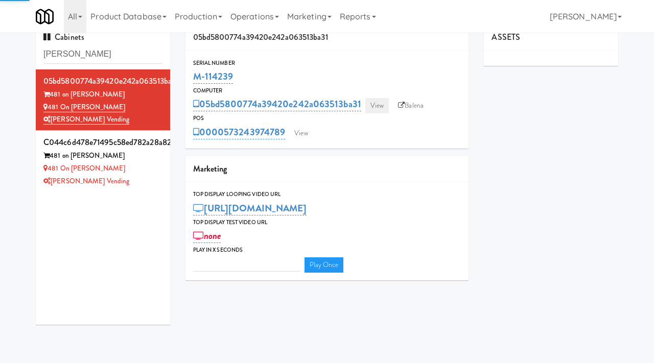
type input "3"
click at [371, 106] on link "View" at bounding box center [377, 105] width 24 height 15
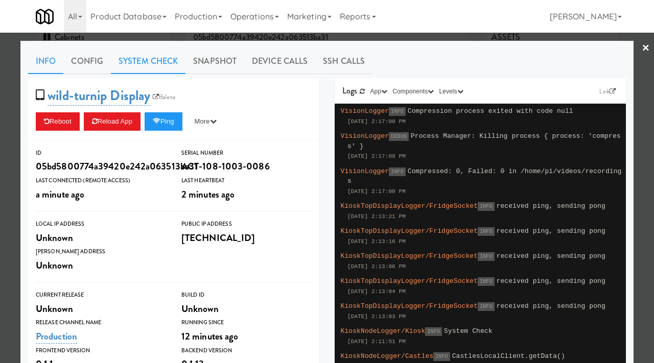
click at [148, 68] on link "System Check" at bounding box center [148, 62] width 75 height 26
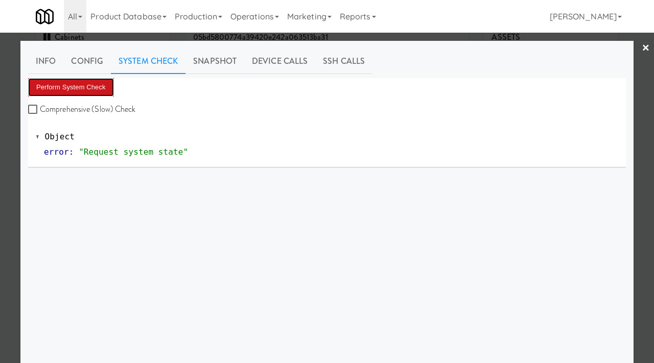
click at [56, 93] on button "Perform System Check" at bounding box center [71, 87] width 86 height 18
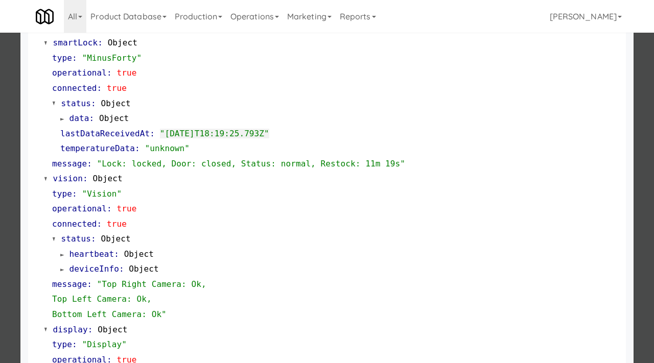
scroll to position [347, 0]
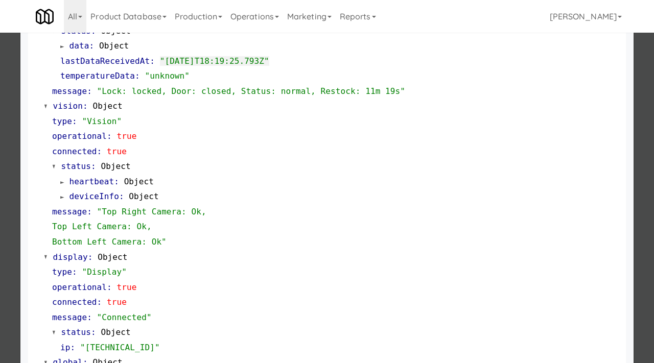
click at [0, 70] on div at bounding box center [327, 181] width 654 height 363
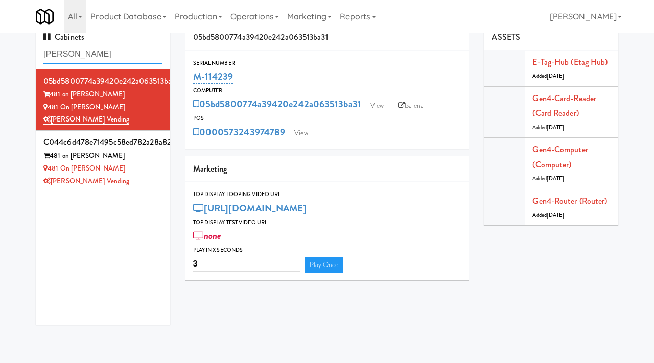
drag, startPoint x: 105, startPoint y: 57, endPoint x: 25, endPoint y: 50, distance: 80.0
click at [25, 50] on div "Cabinets mathilda 05bd5800774a39420e242a063513ba31 481 on [PERSON_NAME] 481 on …" at bounding box center [327, 179] width 654 height 308
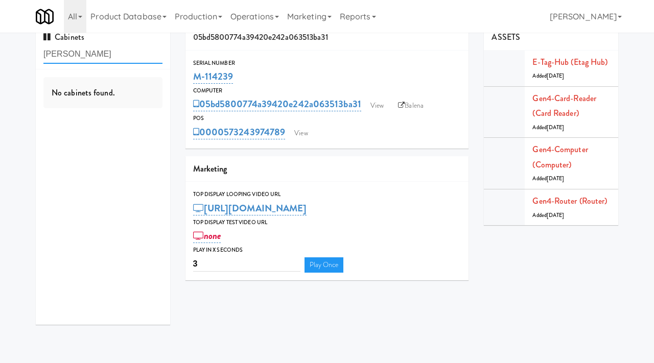
type input "[PERSON_NAME]"
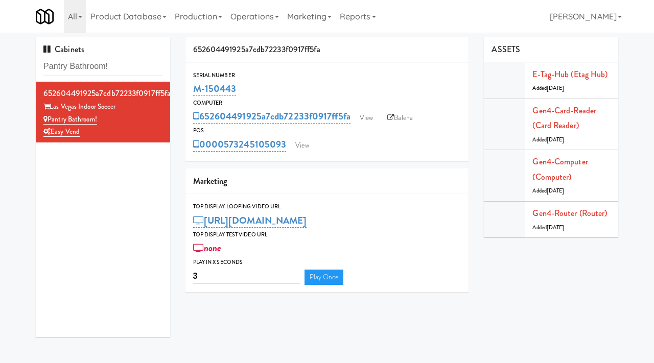
click at [9, 49] on div "Cabinets Pantry Bathroom! 652604491925a7cdb72233f0917ff5fa Las Vegas Indoor Soc…" at bounding box center [327, 191] width 654 height 308
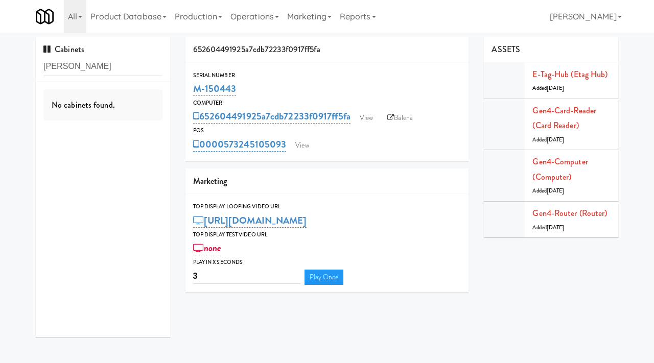
type input "slade"
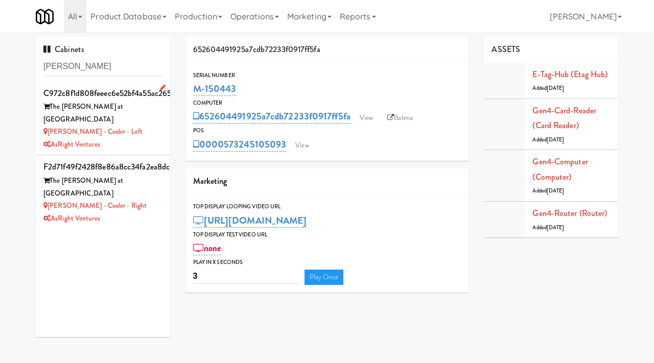
click at [134, 126] on div "Slade - Cooler - Left" at bounding box center [102, 132] width 119 height 13
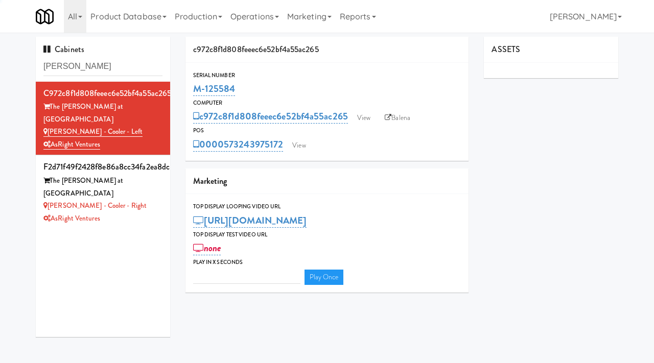
type input "3"
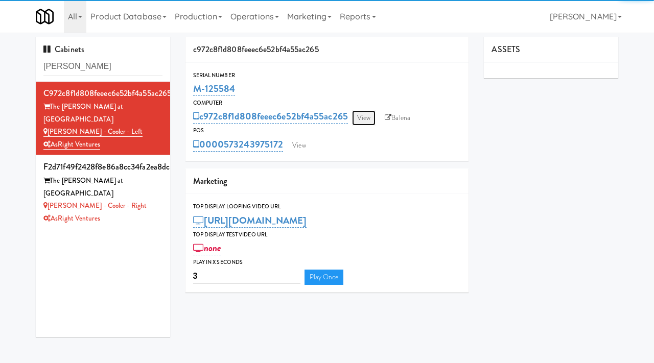
click at [365, 115] on link "View" at bounding box center [364, 117] width 24 height 15
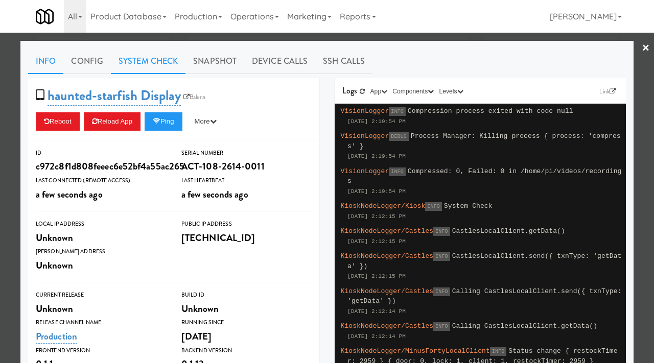
click at [168, 62] on link "System Check" at bounding box center [148, 62] width 75 height 26
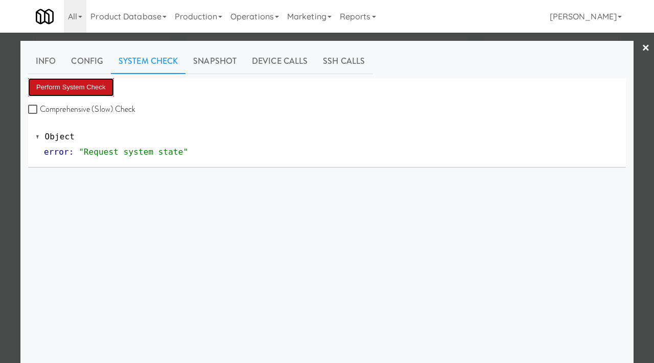
click at [84, 92] on button "Perform System Check" at bounding box center [71, 87] width 86 height 18
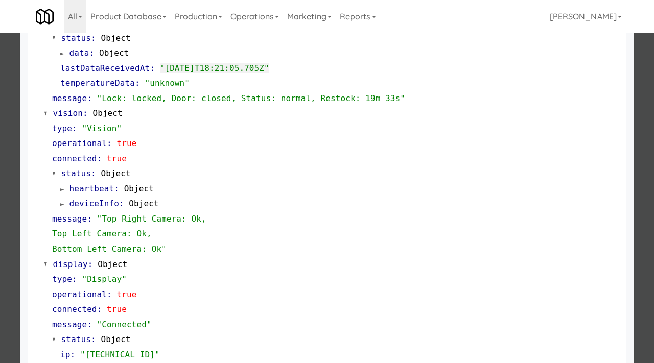
scroll to position [445, 0]
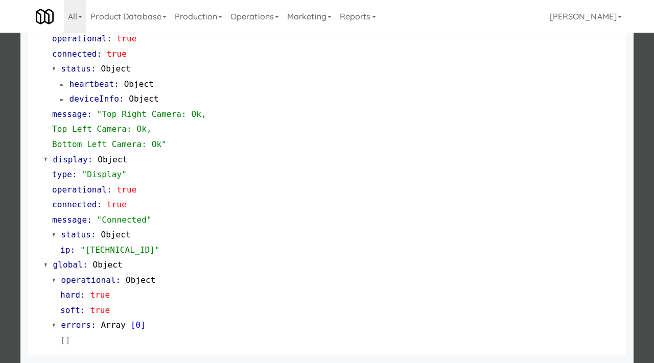
click at [0, 123] on div at bounding box center [327, 181] width 654 height 363
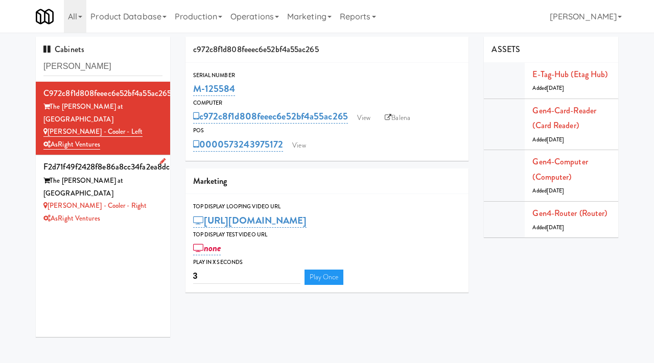
click at [134, 213] on div "AsRight Ventures" at bounding box center [102, 219] width 119 height 13
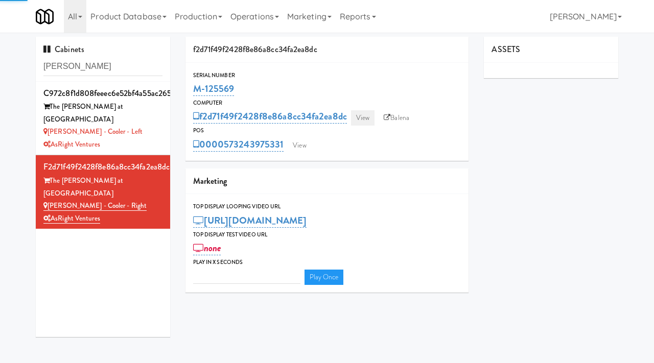
type input "3"
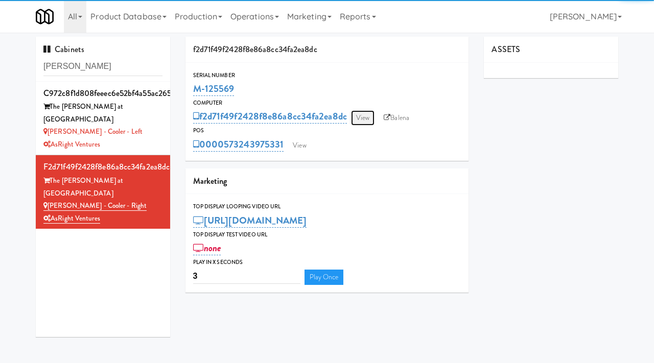
click at [365, 119] on link "View" at bounding box center [363, 117] width 24 height 15
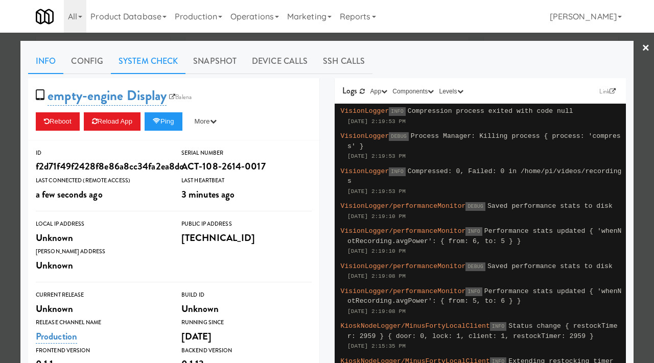
click at [168, 66] on link "System Check" at bounding box center [148, 62] width 75 height 26
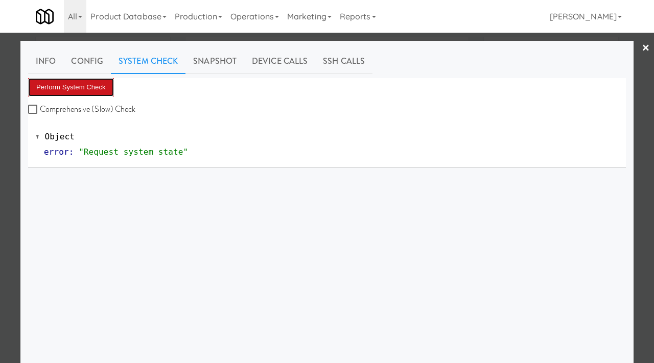
click at [89, 87] on button "Perform System Check" at bounding box center [71, 87] width 86 height 18
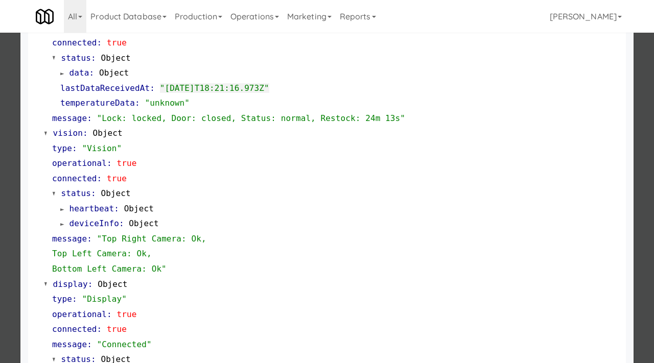
scroll to position [321, 0]
click at [0, 118] on div at bounding box center [327, 181] width 654 height 363
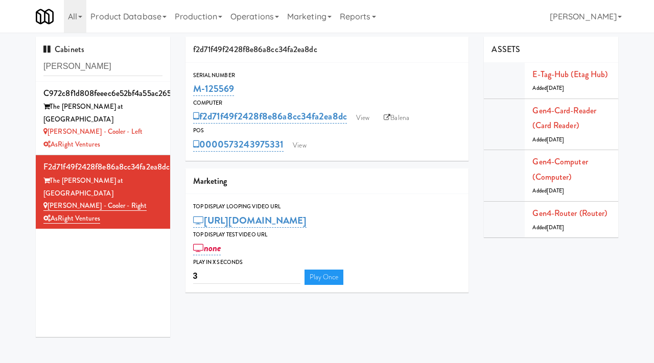
click at [15, 98] on div "Cabinets slade c972c8f1d808feeec6e52bf4a55ac265 The Slade at Channelside Slade …" at bounding box center [327, 191] width 654 height 308
click at [102, 75] on input "slade" at bounding box center [102, 66] width 119 height 19
type input "avant"
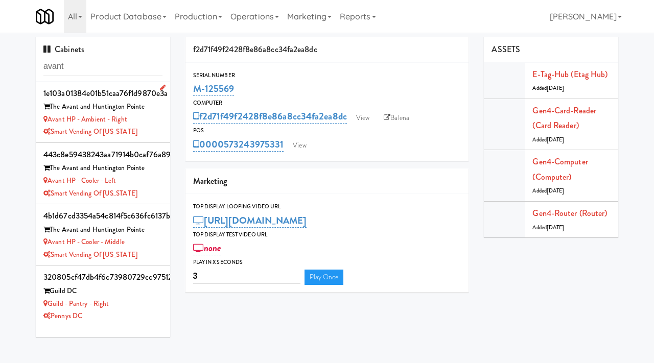
click at [156, 134] on div "Smart Vending of [US_STATE]" at bounding box center [102, 132] width 119 height 13
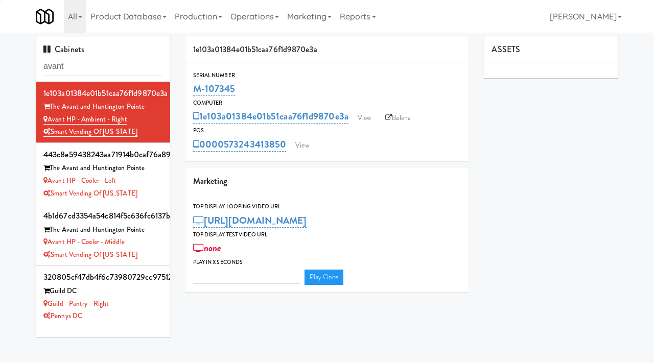
type input "3"
click at [362, 109] on div "1e103a01384e01b51caa76f1d9870e3a View Balena" at bounding box center [327, 116] width 268 height 17
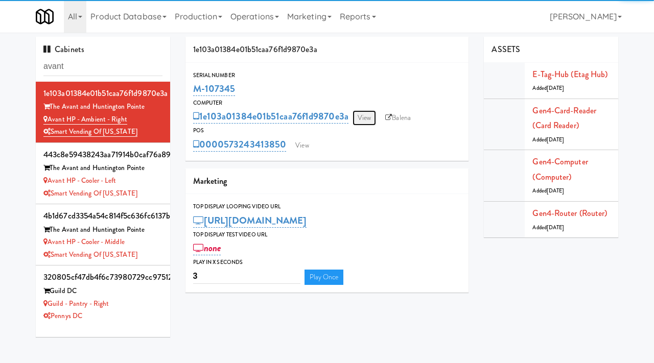
click at [363, 119] on link "View" at bounding box center [365, 117] width 24 height 15
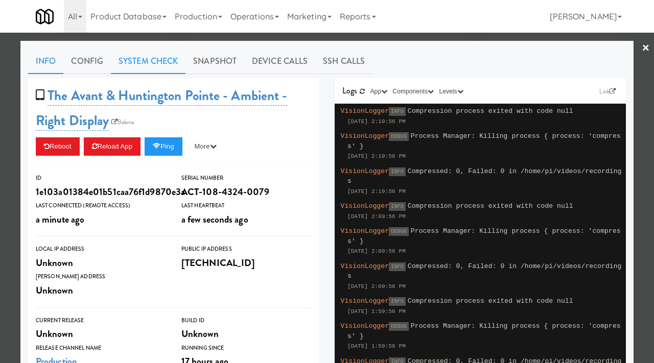
click at [134, 65] on link "System Check" at bounding box center [148, 62] width 75 height 26
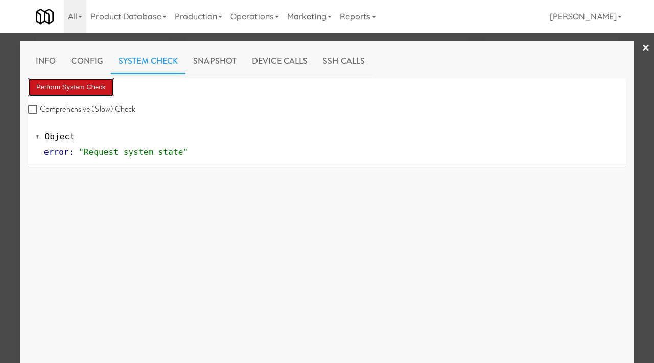
click at [84, 86] on button "Perform System Check" at bounding box center [71, 87] width 86 height 18
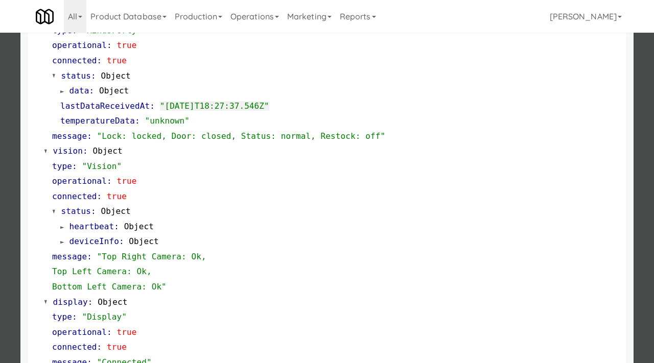
scroll to position [445, 0]
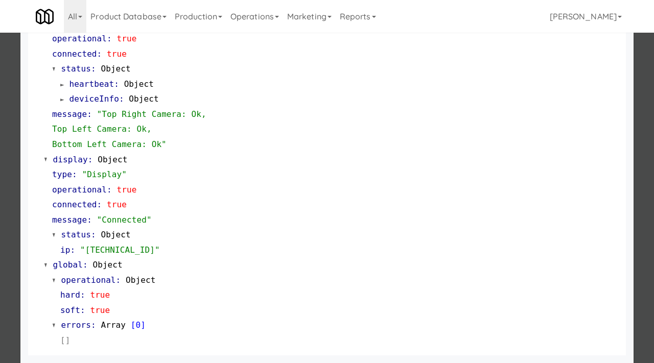
click at [0, 222] on div at bounding box center [327, 181] width 654 height 363
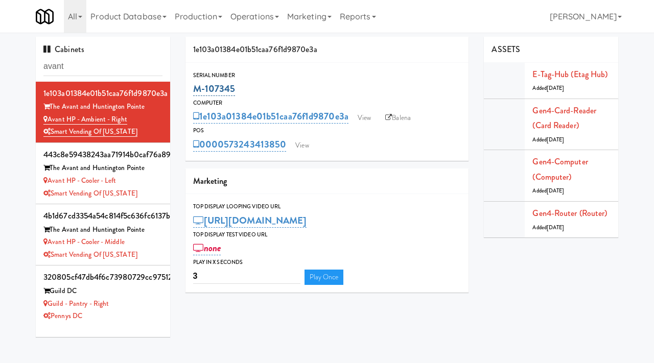
drag, startPoint x: 240, startPoint y: 96, endPoint x: 196, endPoint y: 92, distance: 43.5
click at [196, 92] on div "M-107345" at bounding box center [327, 88] width 268 height 17
copy link "M-107345"
